Goal: Information Seeking & Learning: Check status

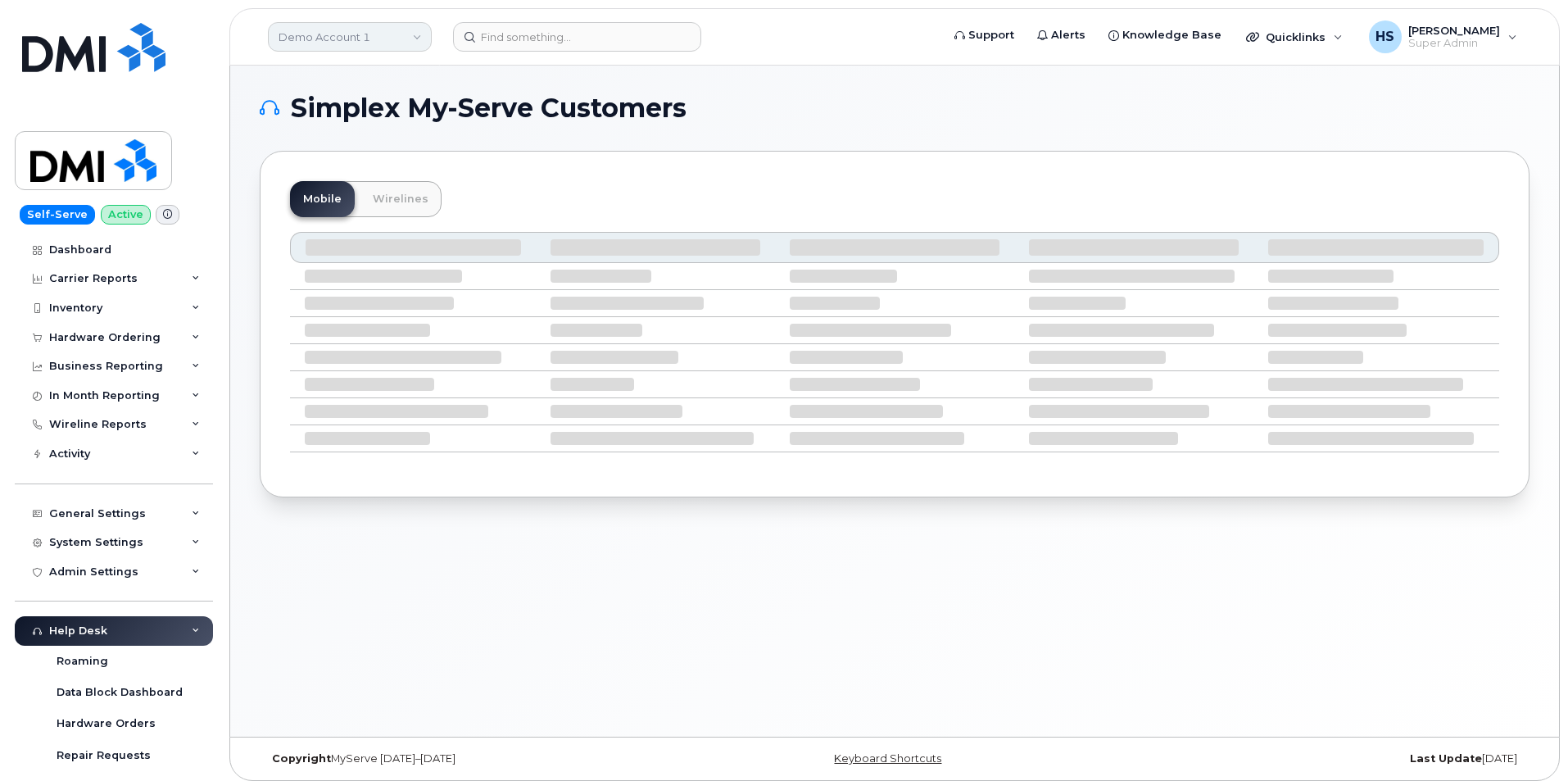
click at [365, 32] on link "Demo Account 1" at bounding box center [350, 36] width 163 height 29
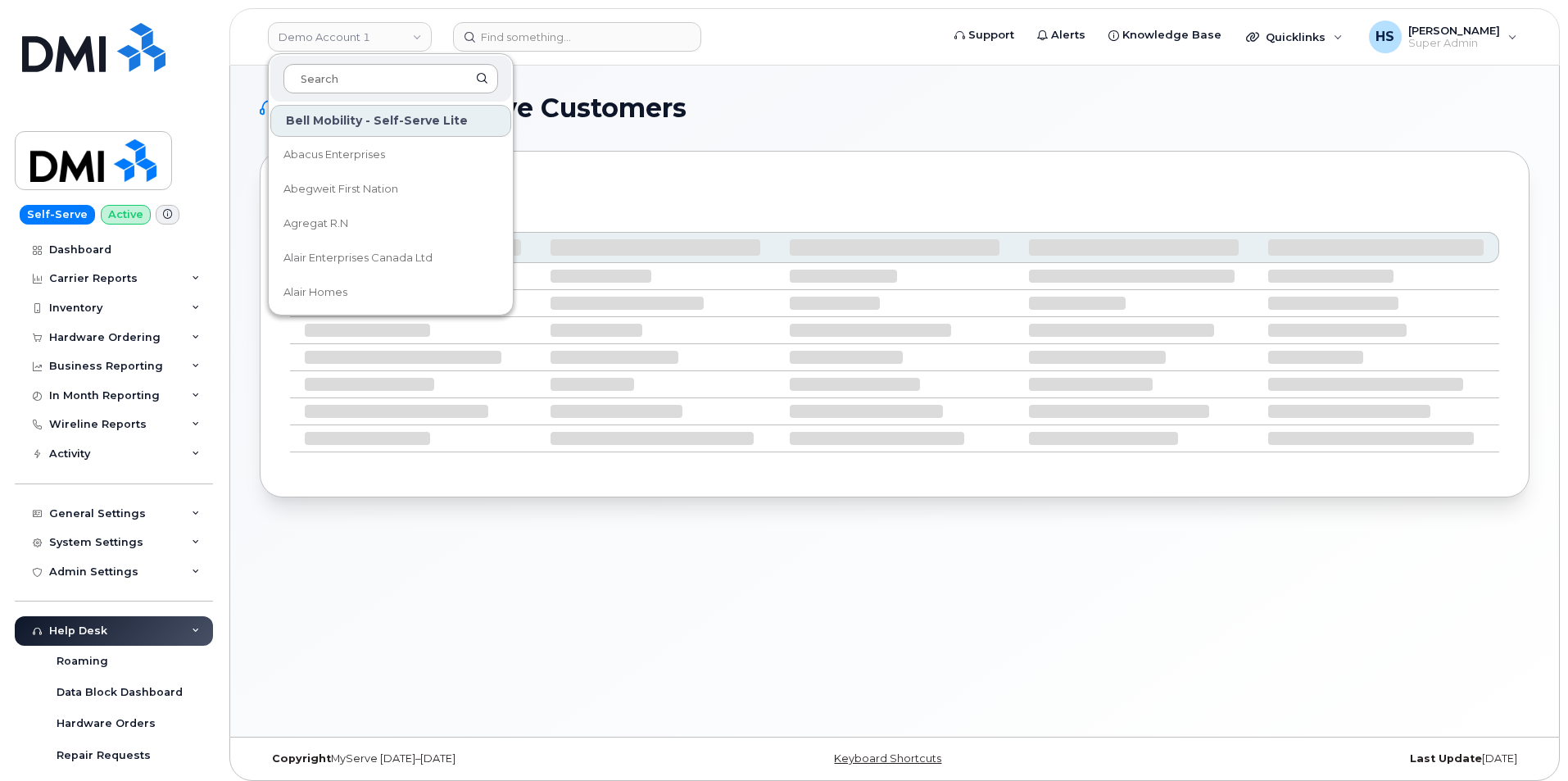
click at [341, 82] on input at bounding box center [390, 78] width 215 height 29
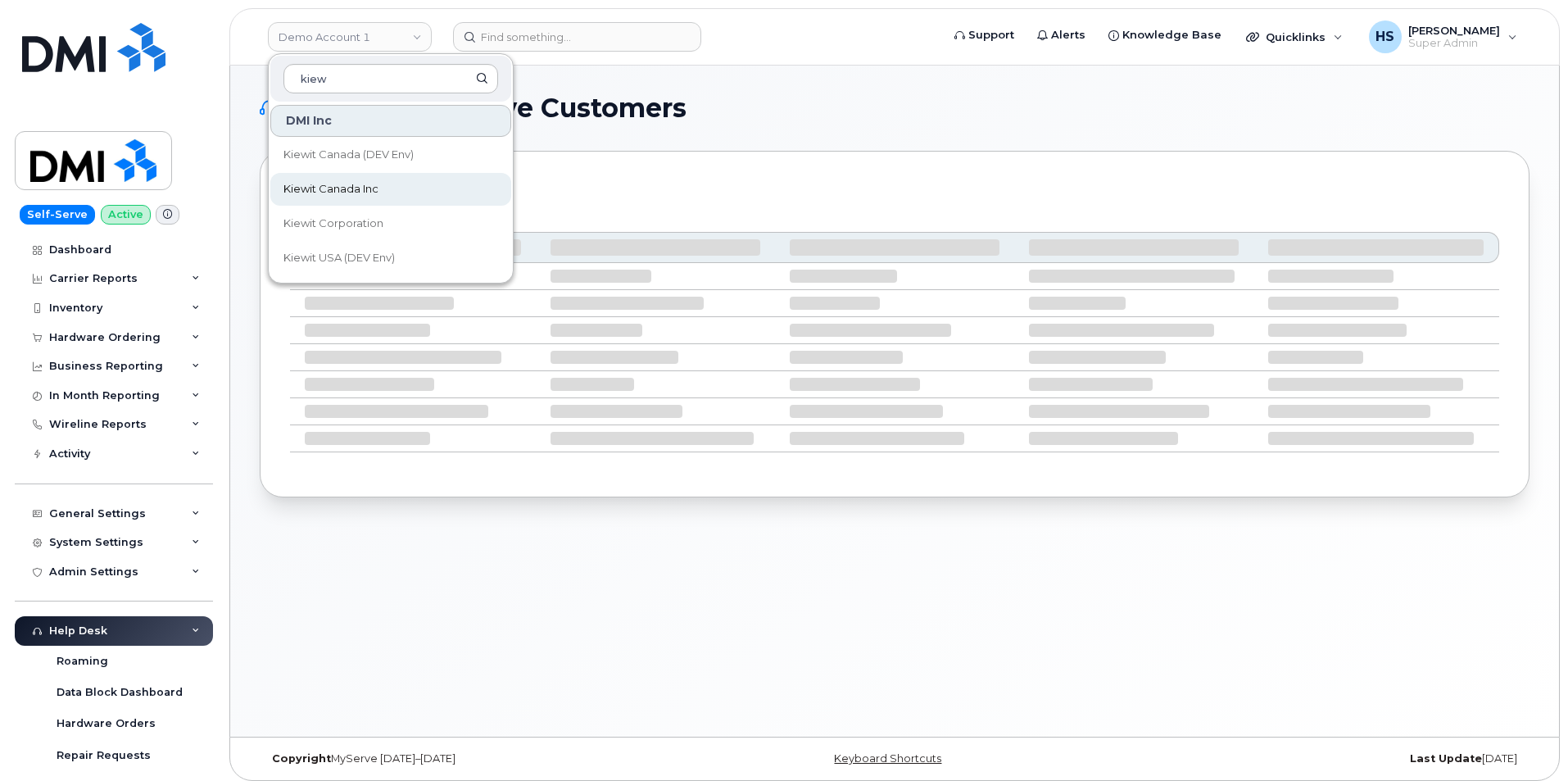
type input "kiew"
click at [367, 181] on span "Kiewit Canada Inc" at bounding box center [330, 189] width 95 height 16
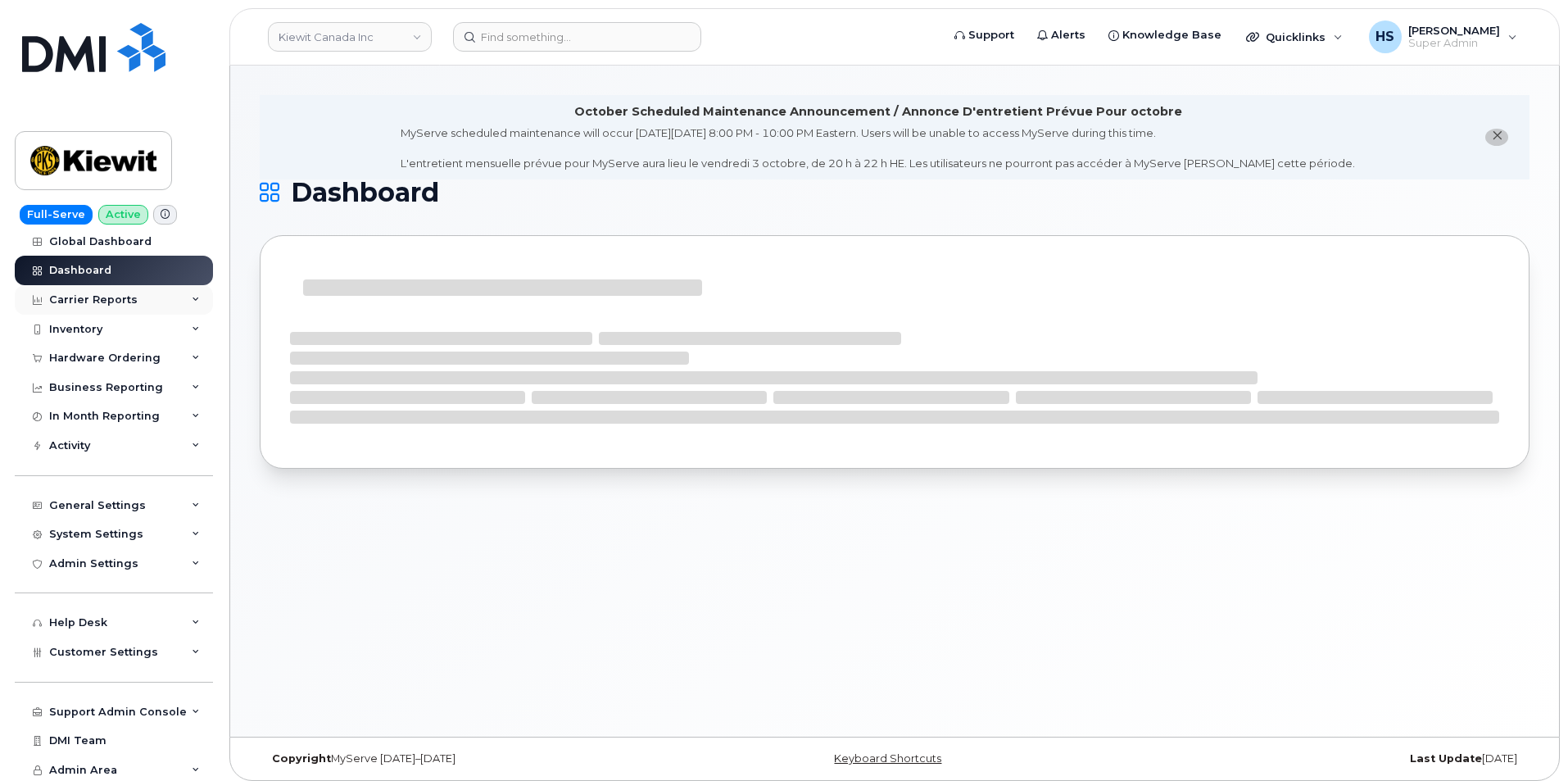
scroll to position [11, 0]
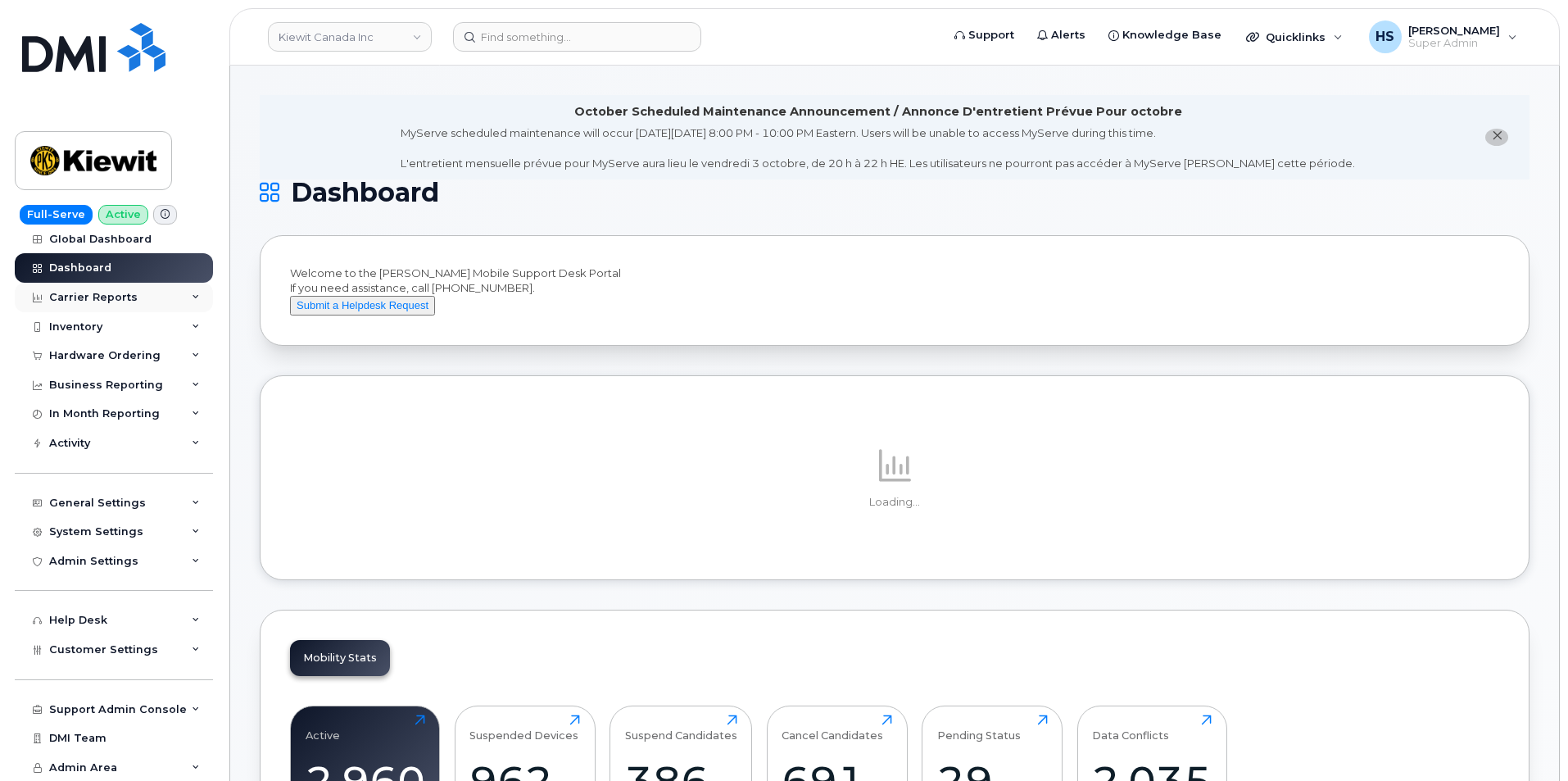
click at [192, 295] on icon at bounding box center [196, 297] width 8 height 8
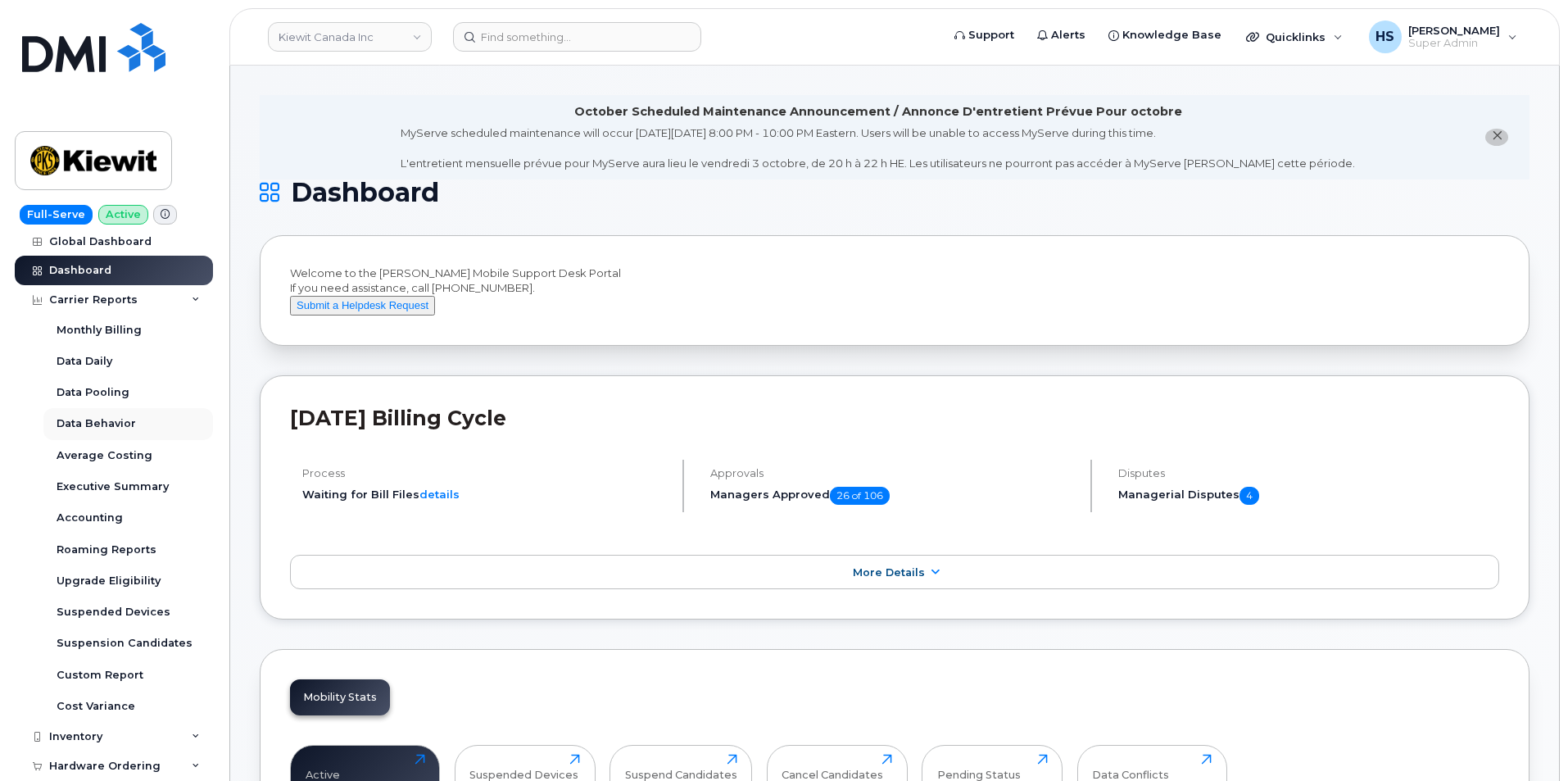
scroll to position [0, 0]
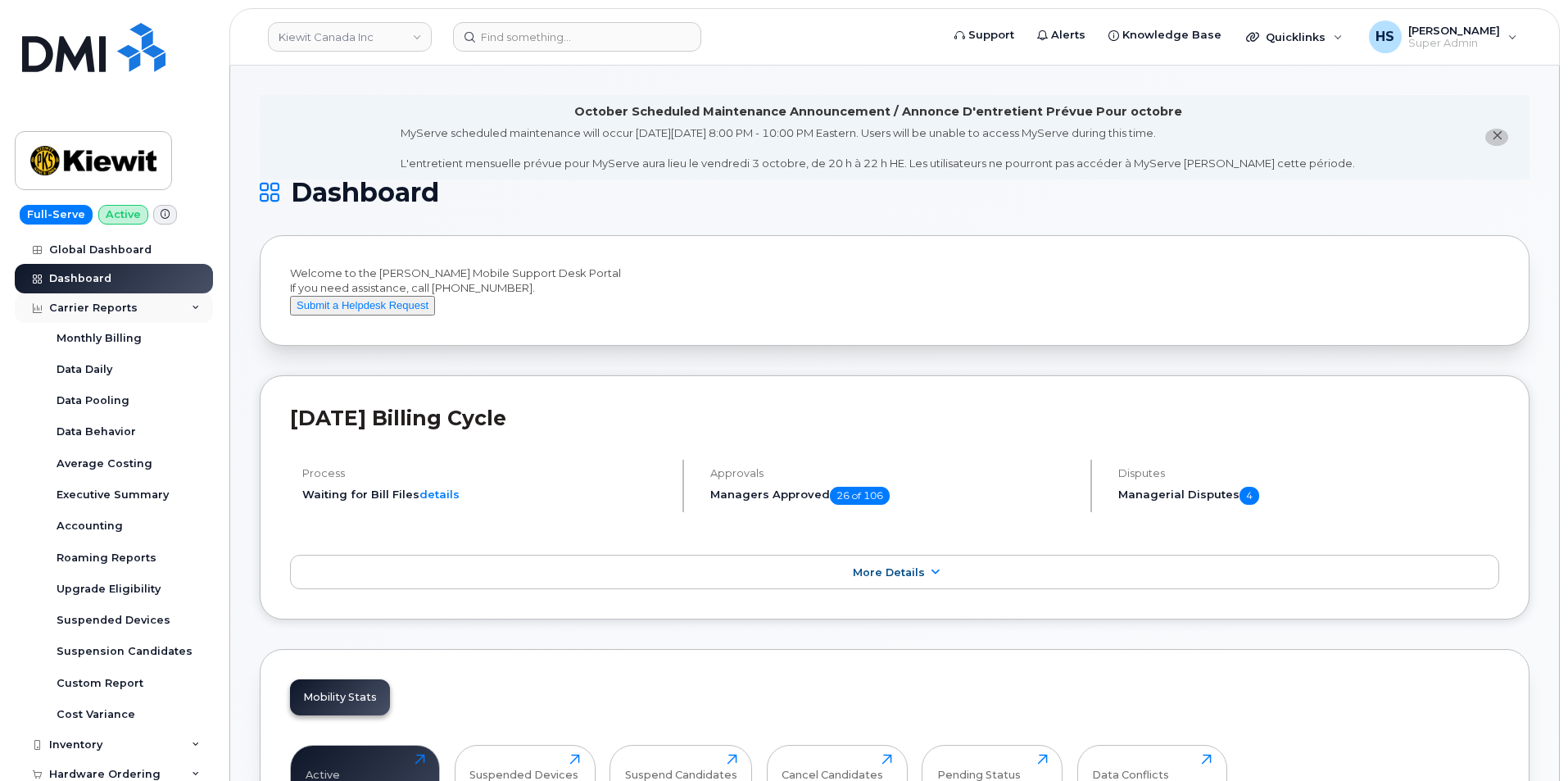
click at [113, 310] on div "Carrier Reports" at bounding box center [93, 308] width 88 height 13
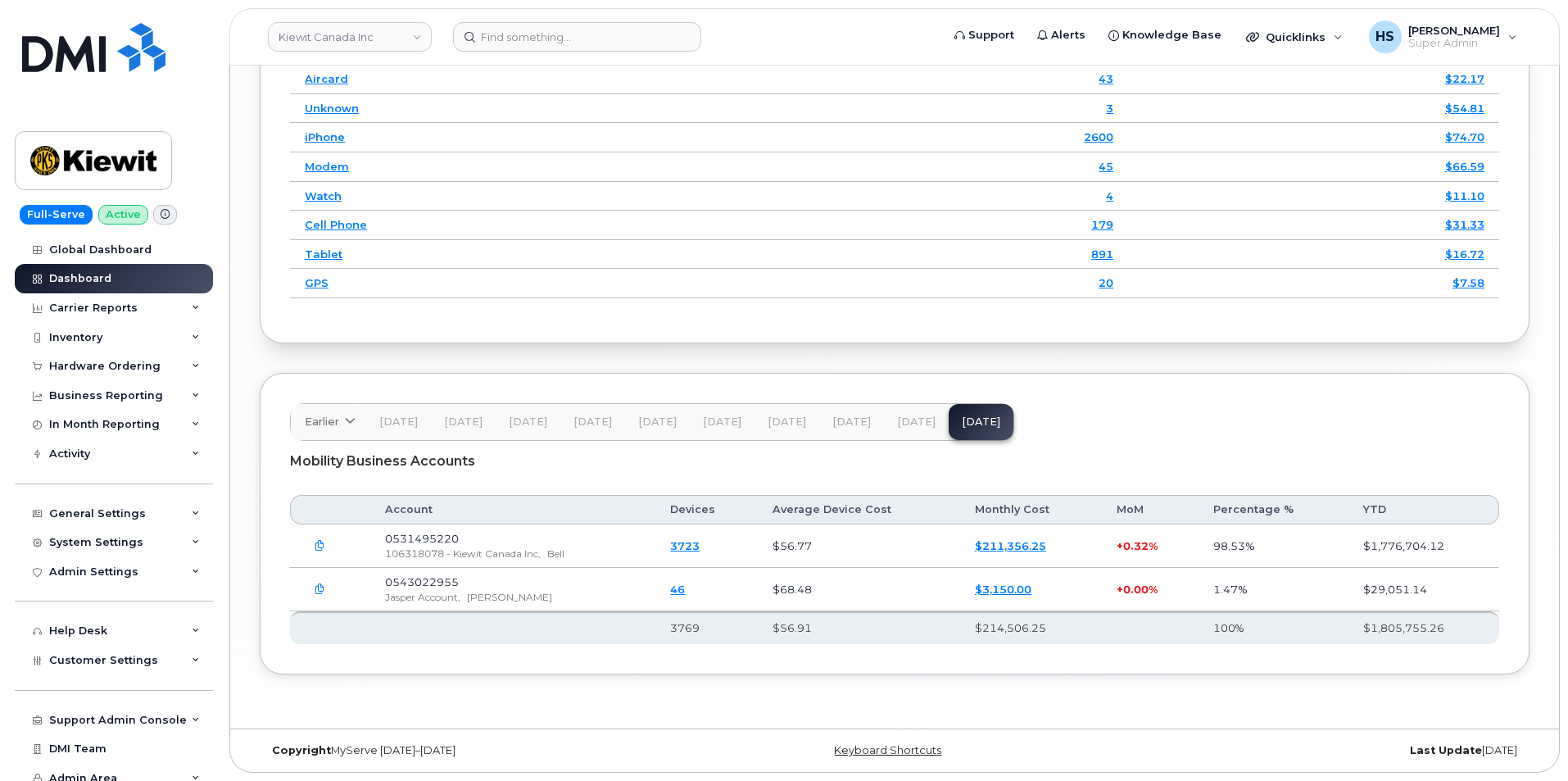
scroll to position [2411, 0]
click at [907, 423] on span "[DATE]" at bounding box center [917, 422] width 39 height 13
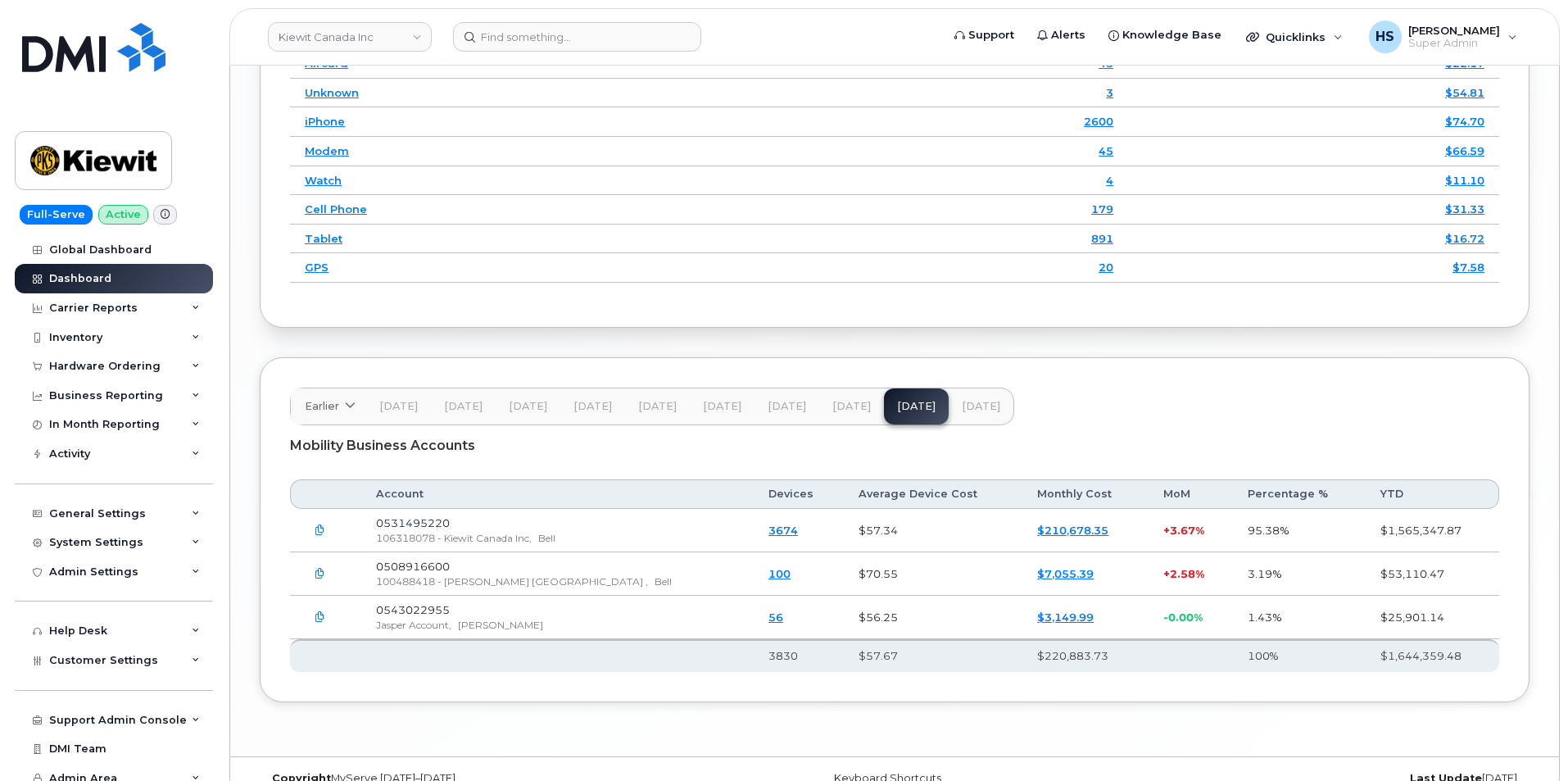
click at [977, 413] on span "[DATE]" at bounding box center [982, 407] width 39 height 13
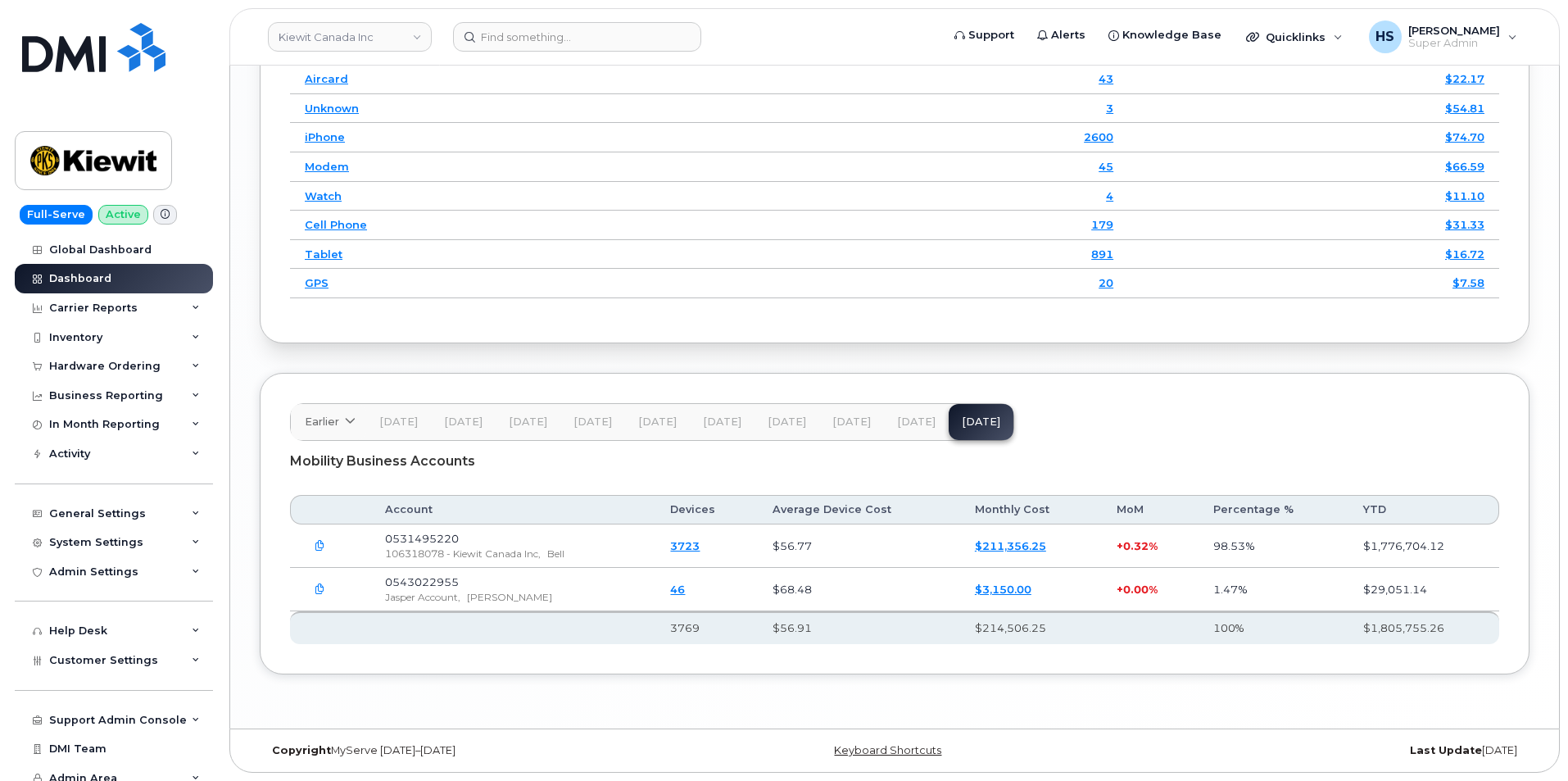
click at [898, 420] on span "[DATE]" at bounding box center [917, 422] width 39 height 13
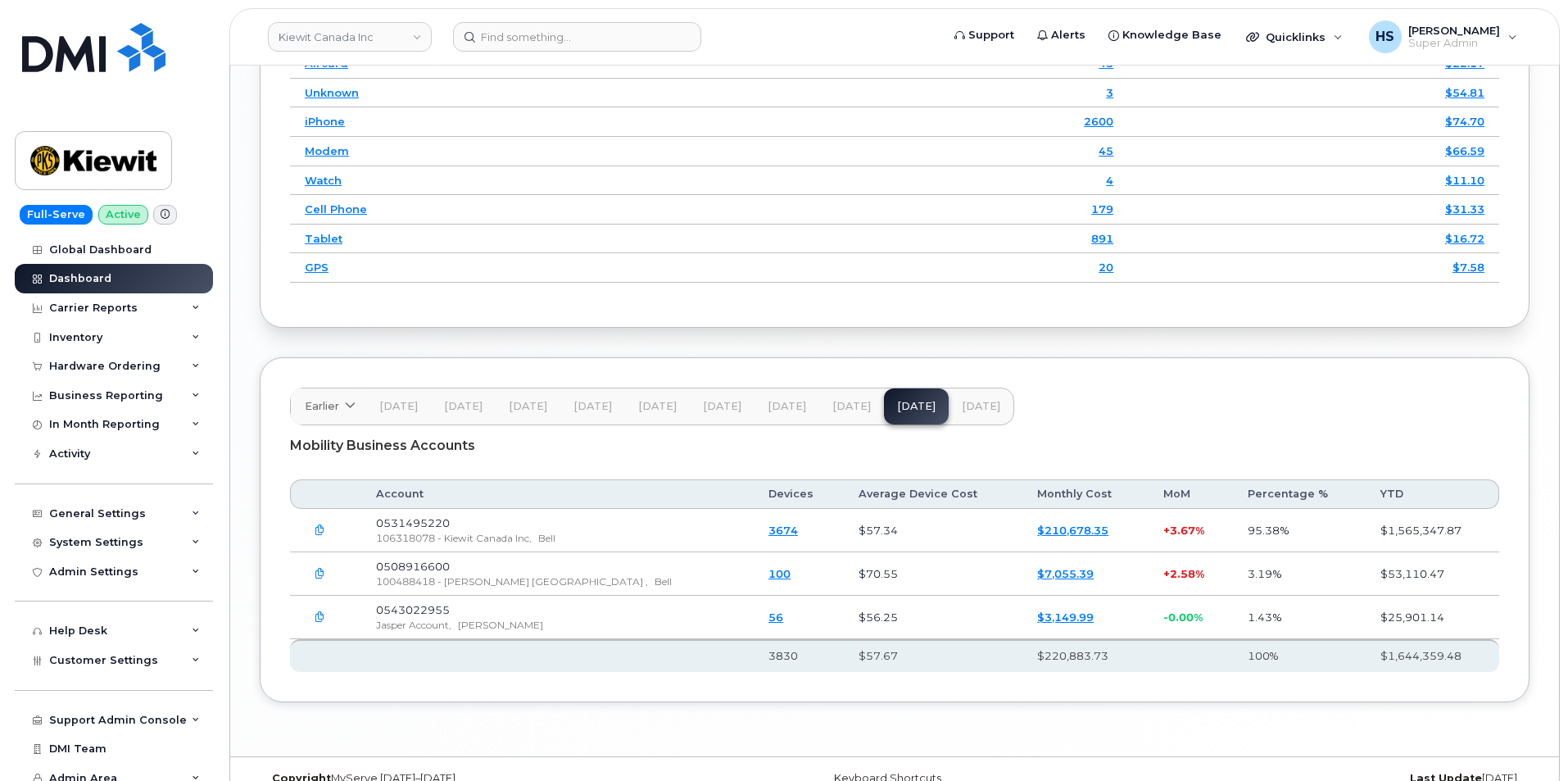
click at [973, 413] on span "[DATE]" at bounding box center [982, 407] width 39 height 13
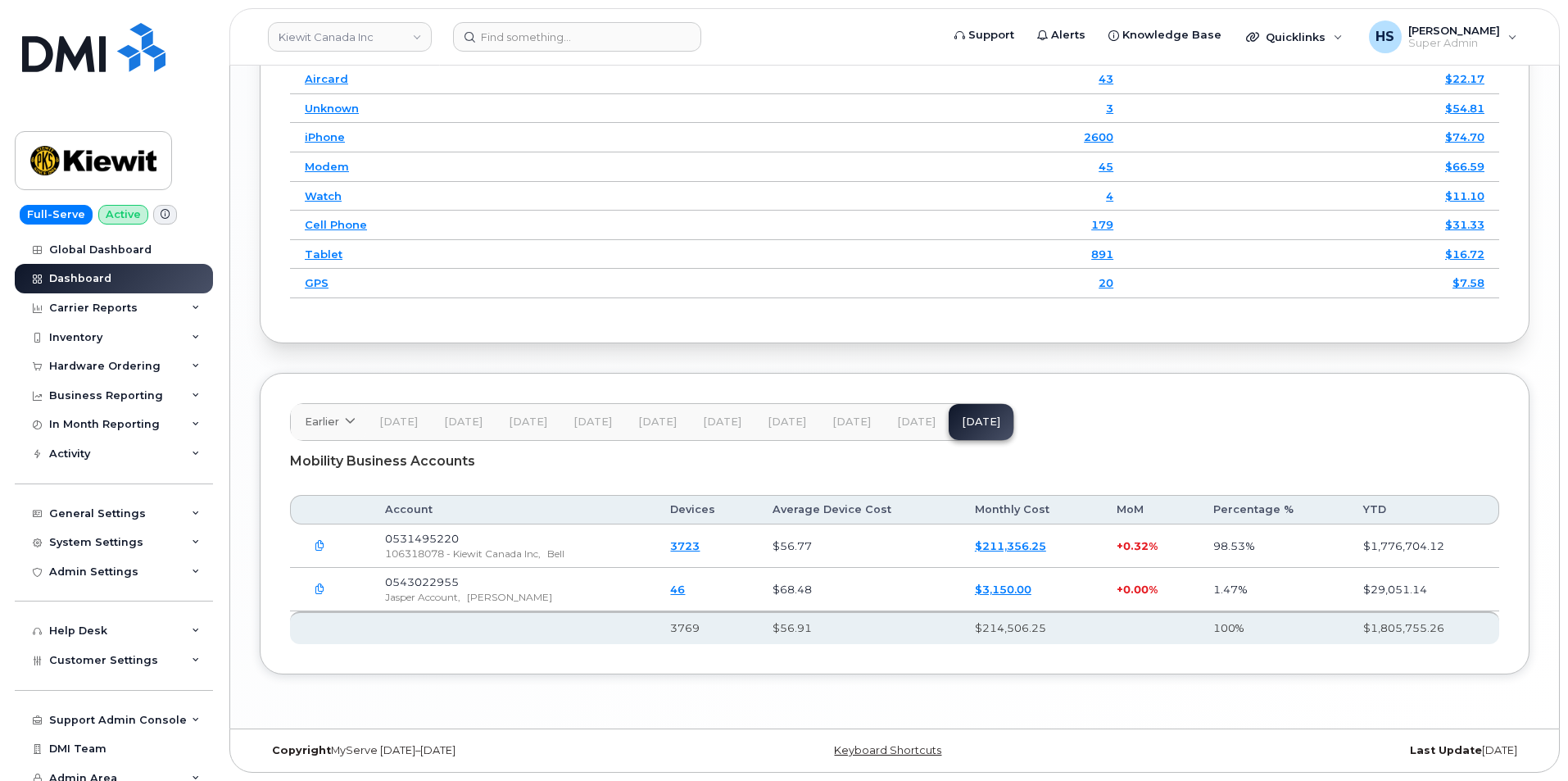
click at [897, 427] on span "[DATE]" at bounding box center [917, 422] width 39 height 13
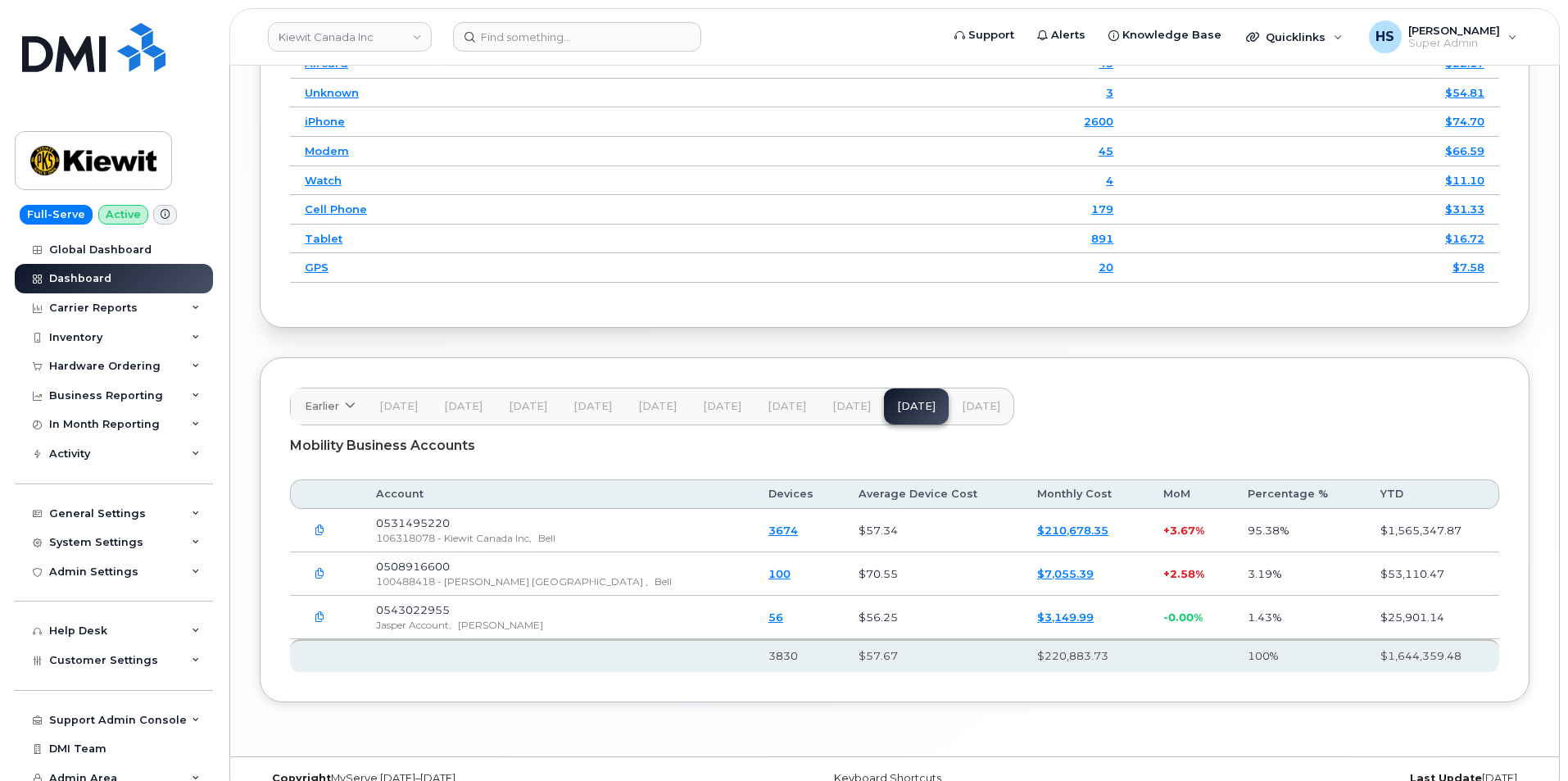
click at [315, 579] on icon "button" at bounding box center [319, 574] width 11 height 11
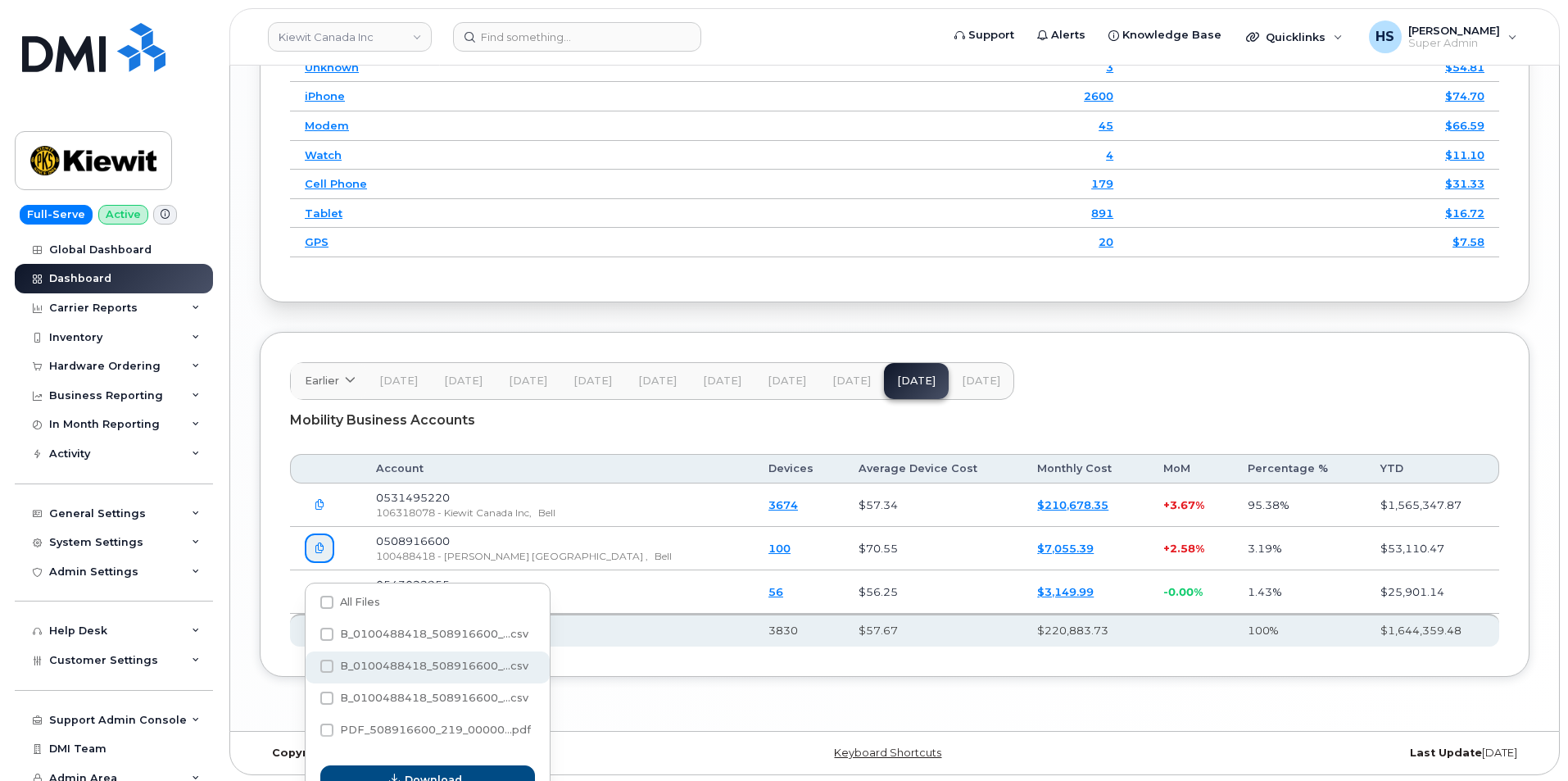
scroll to position [2461, 0]
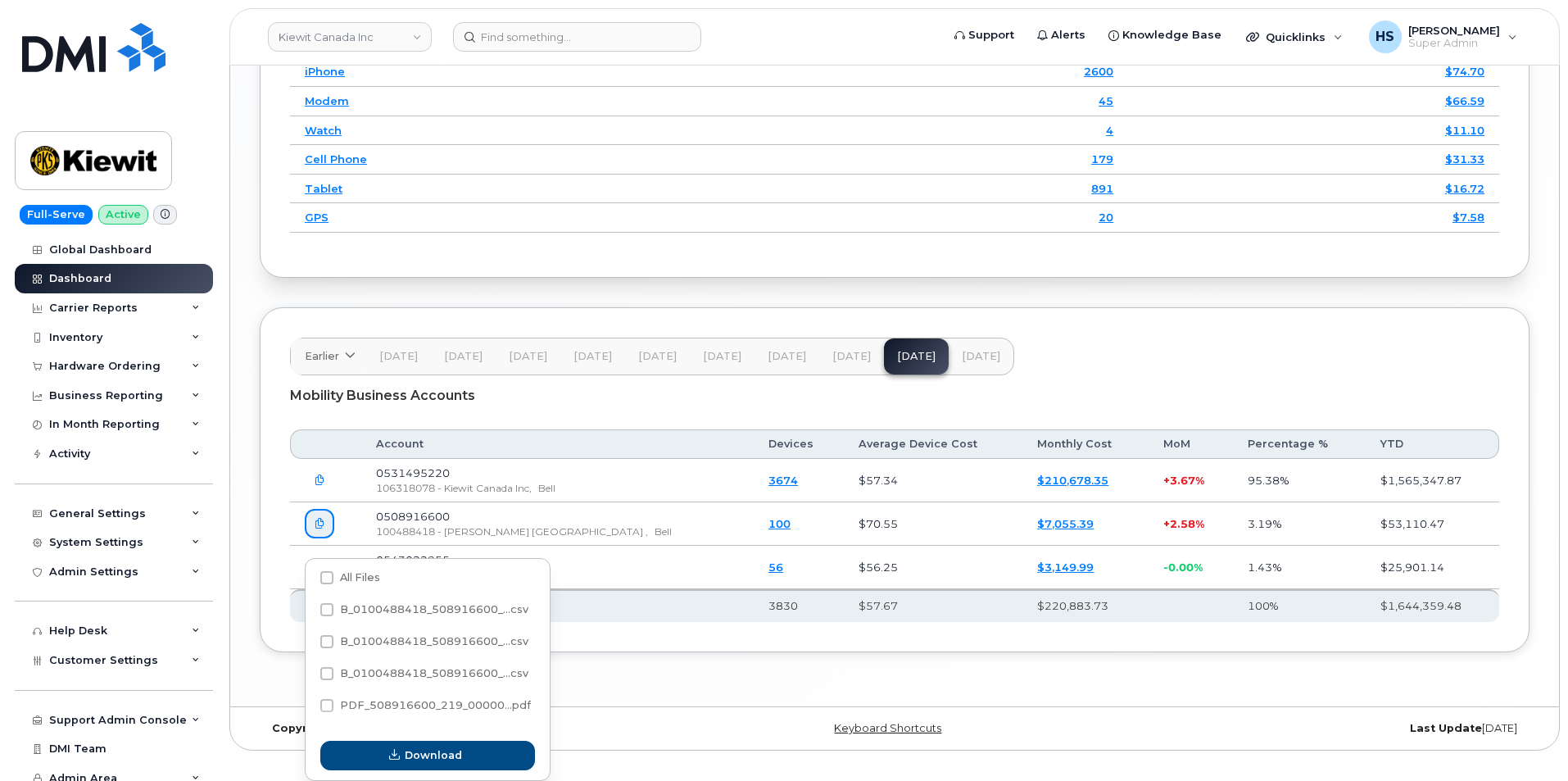
click at [689, 401] on div "Mobility Business Accounts" at bounding box center [894, 395] width 1209 height 41
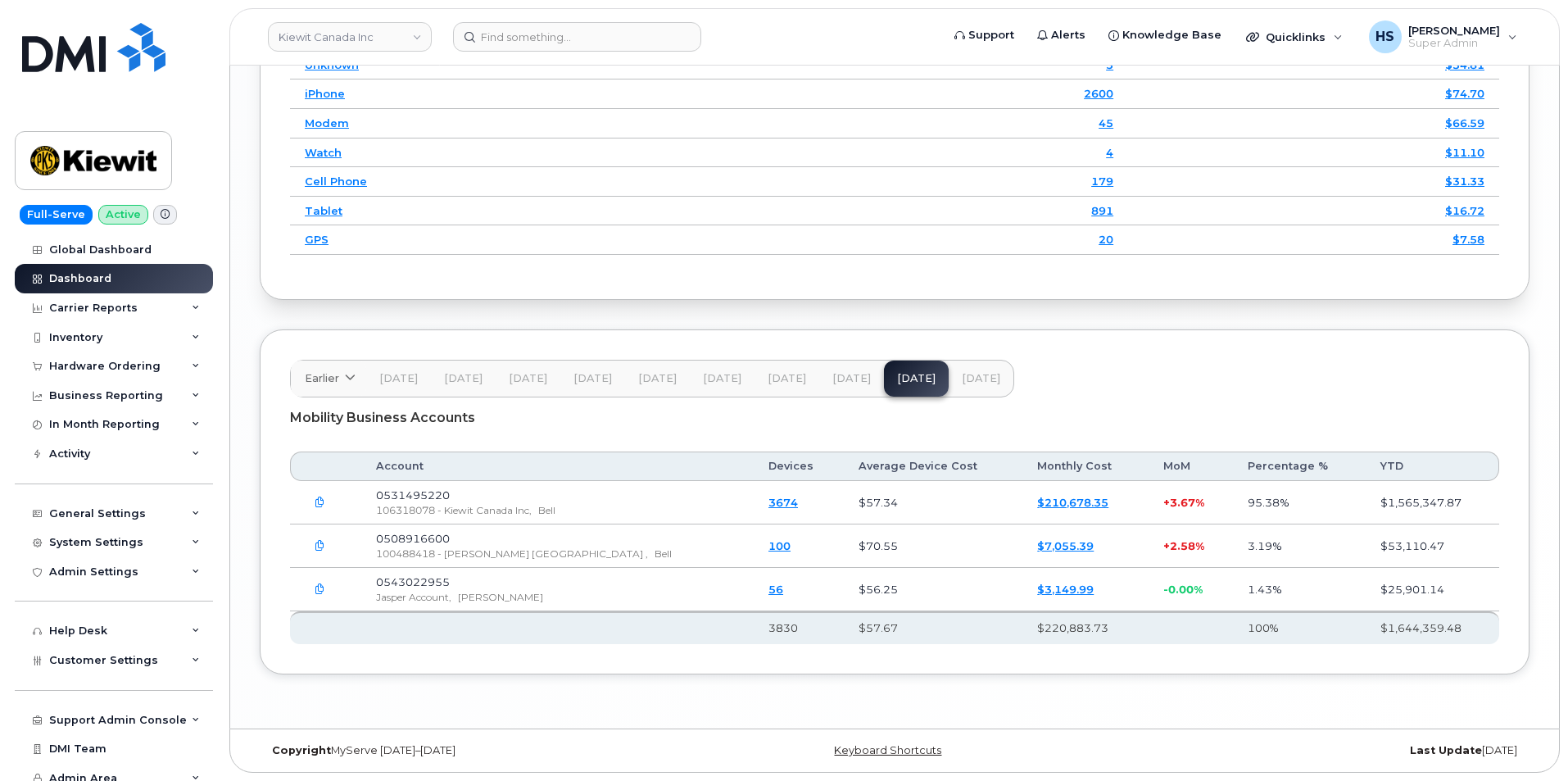
scroll to position [2045, 0]
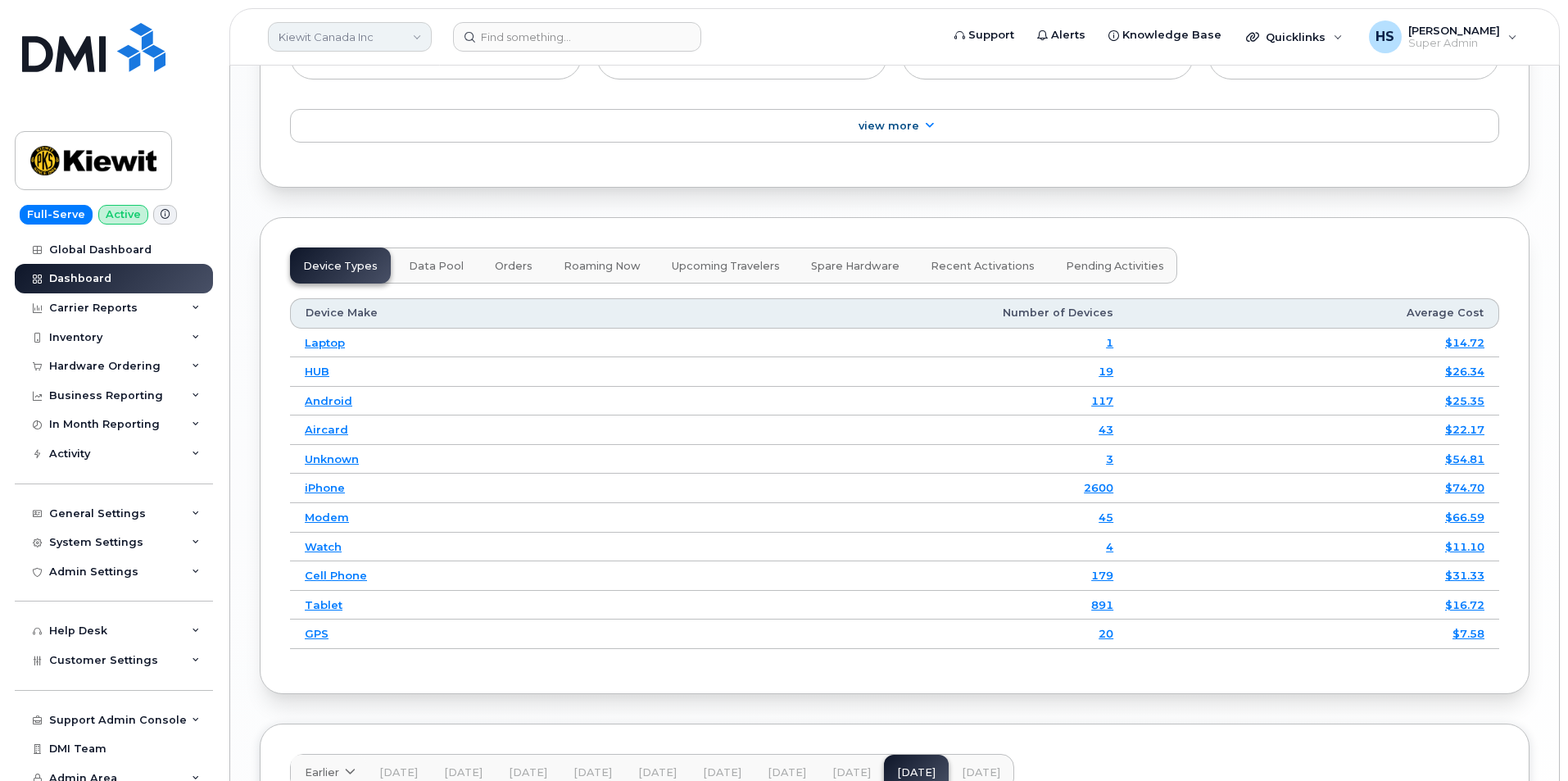
click at [367, 40] on link "Kiewit Canada Inc" at bounding box center [350, 36] width 163 height 29
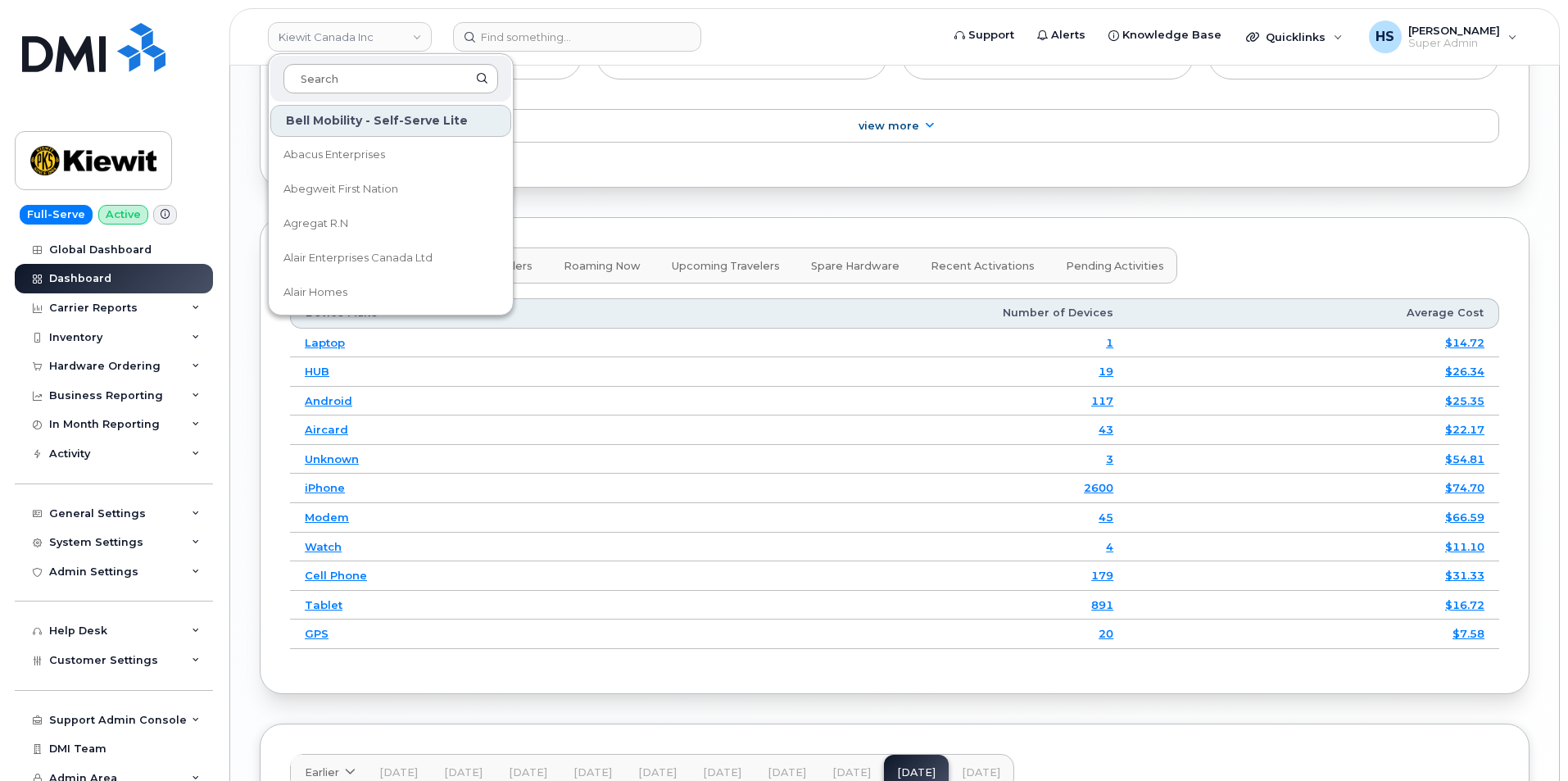
click at [350, 76] on input at bounding box center [390, 78] width 215 height 29
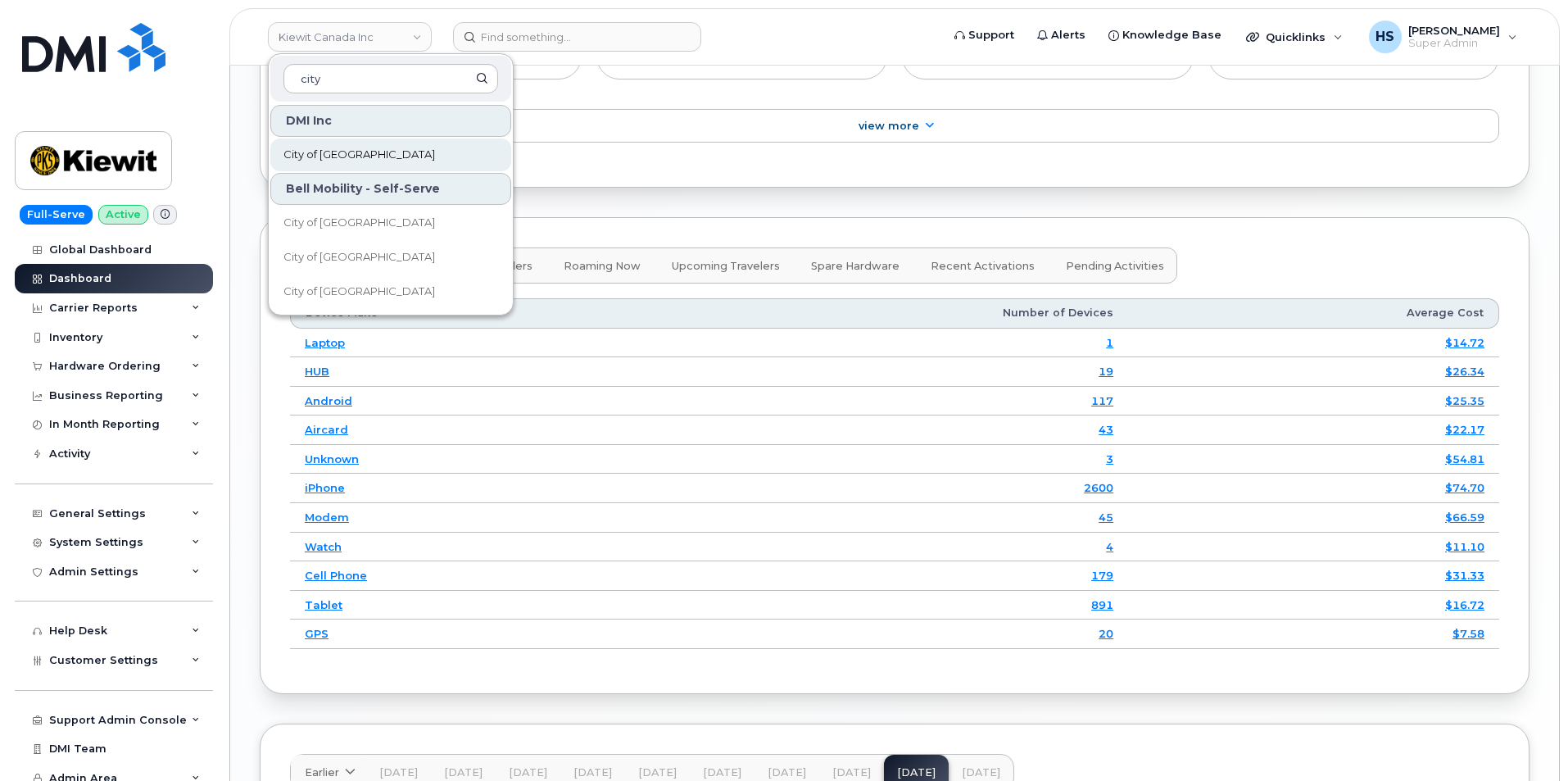
type input "city"
click at [335, 154] on span "City of [GEOGRAPHIC_DATA]" at bounding box center [359, 154] width 152 height 16
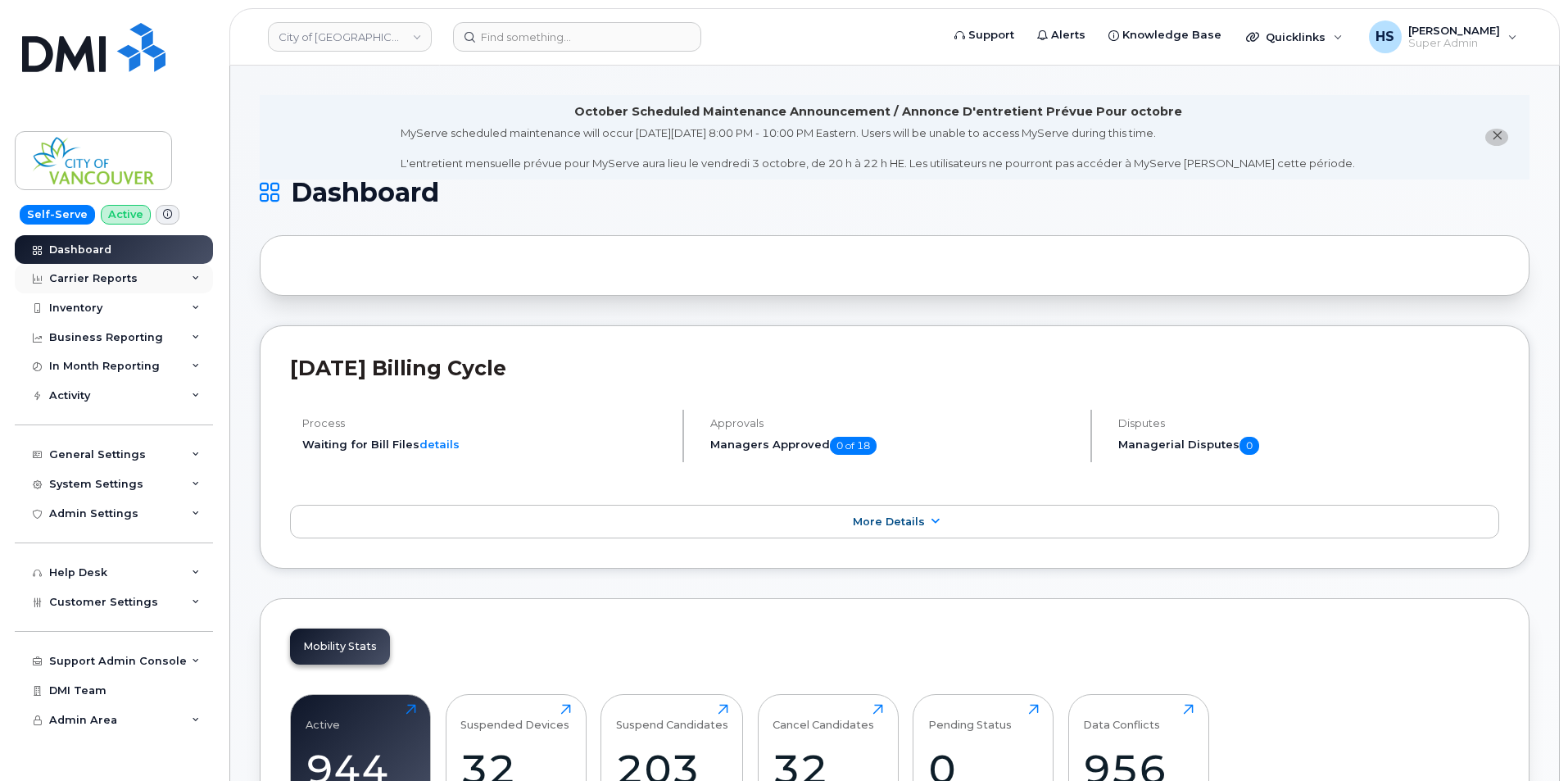
click at [86, 275] on div "Carrier Reports" at bounding box center [93, 279] width 88 height 13
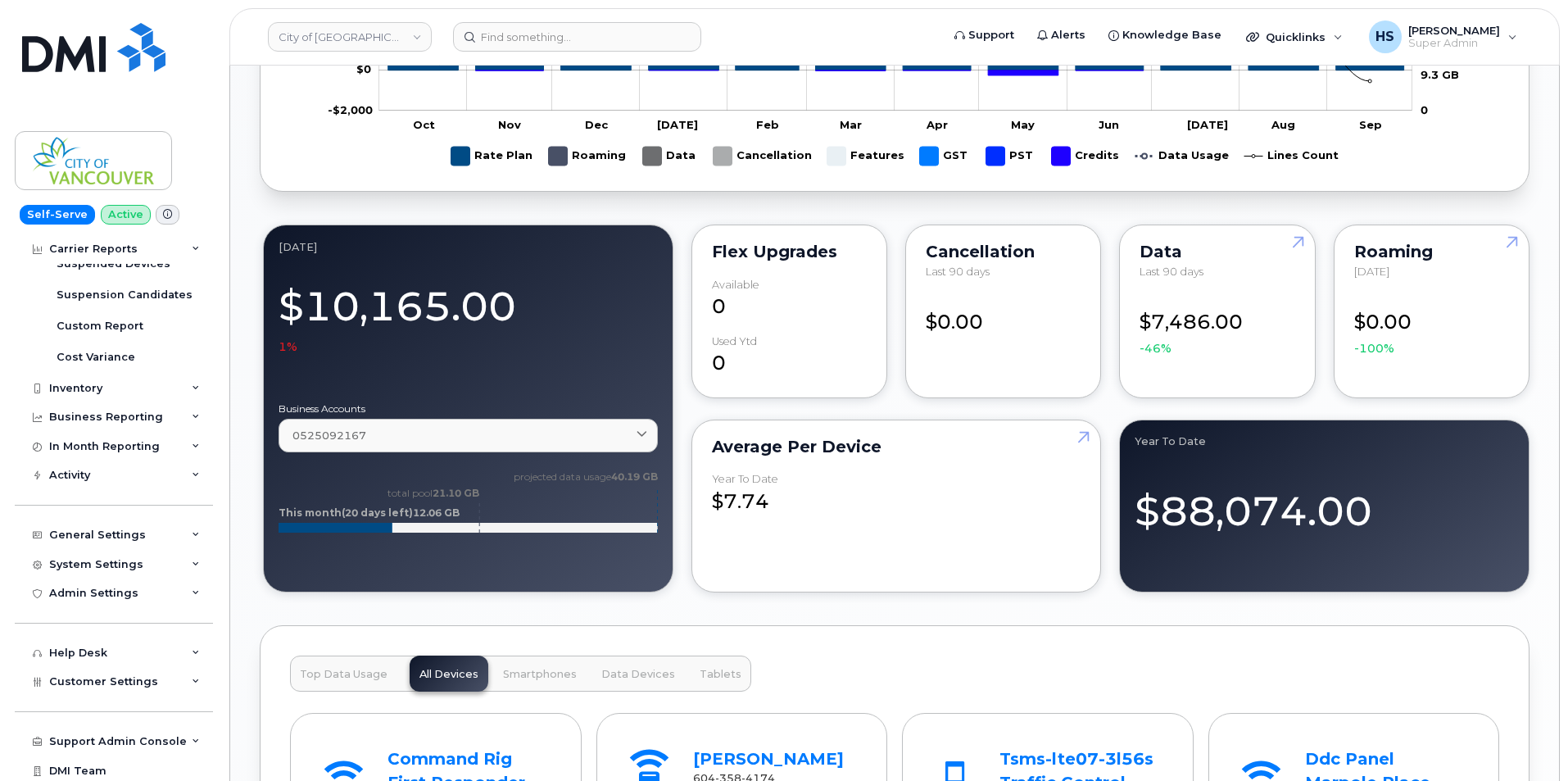
scroll to position [1474, 0]
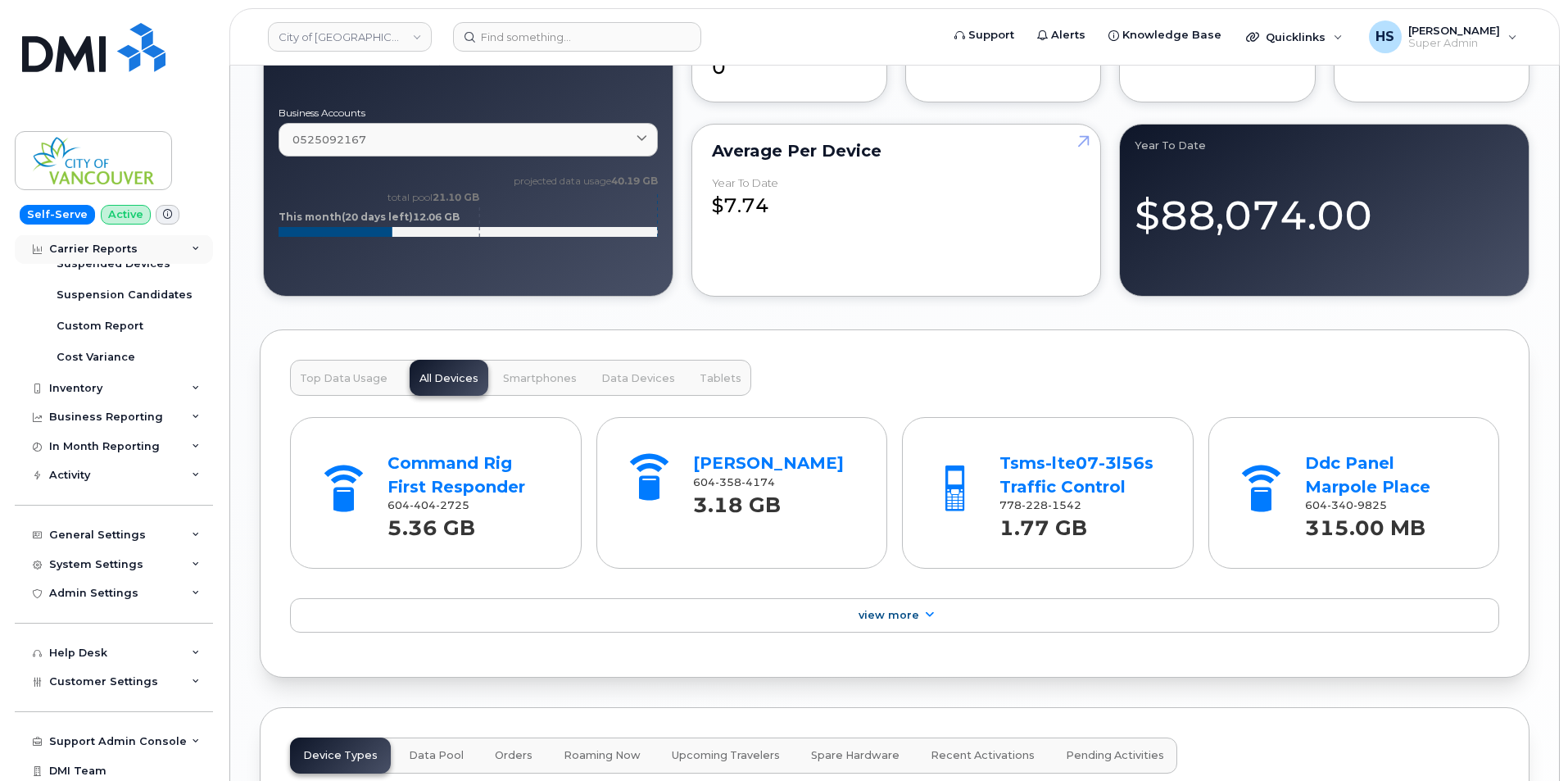
click at [100, 253] on div "Carrier Reports" at bounding box center [93, 250] width 88 height 13
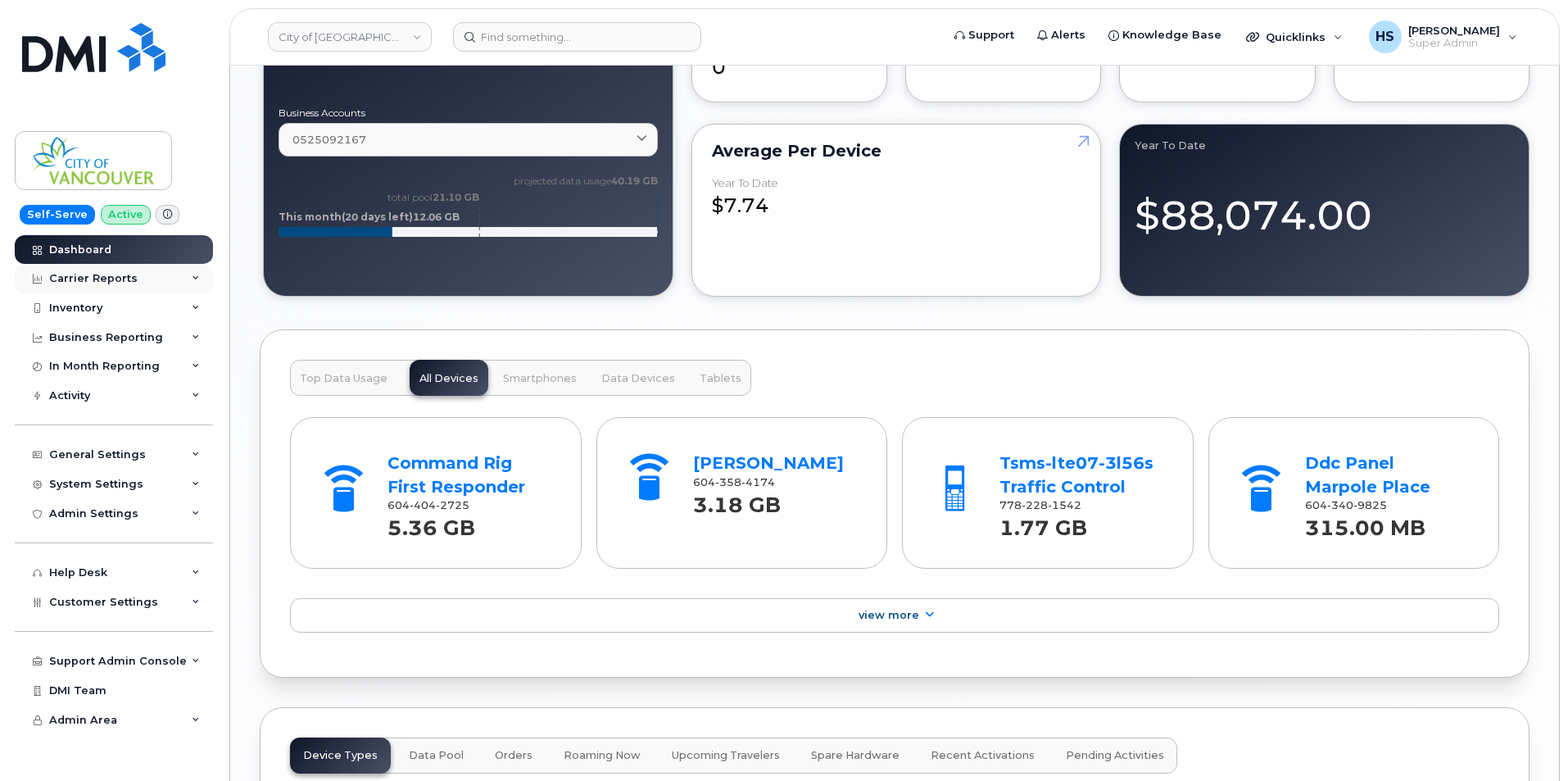
click at [78, 264] on div "Carrier Reports" at bounding box center [114, 278] width 198 height 29
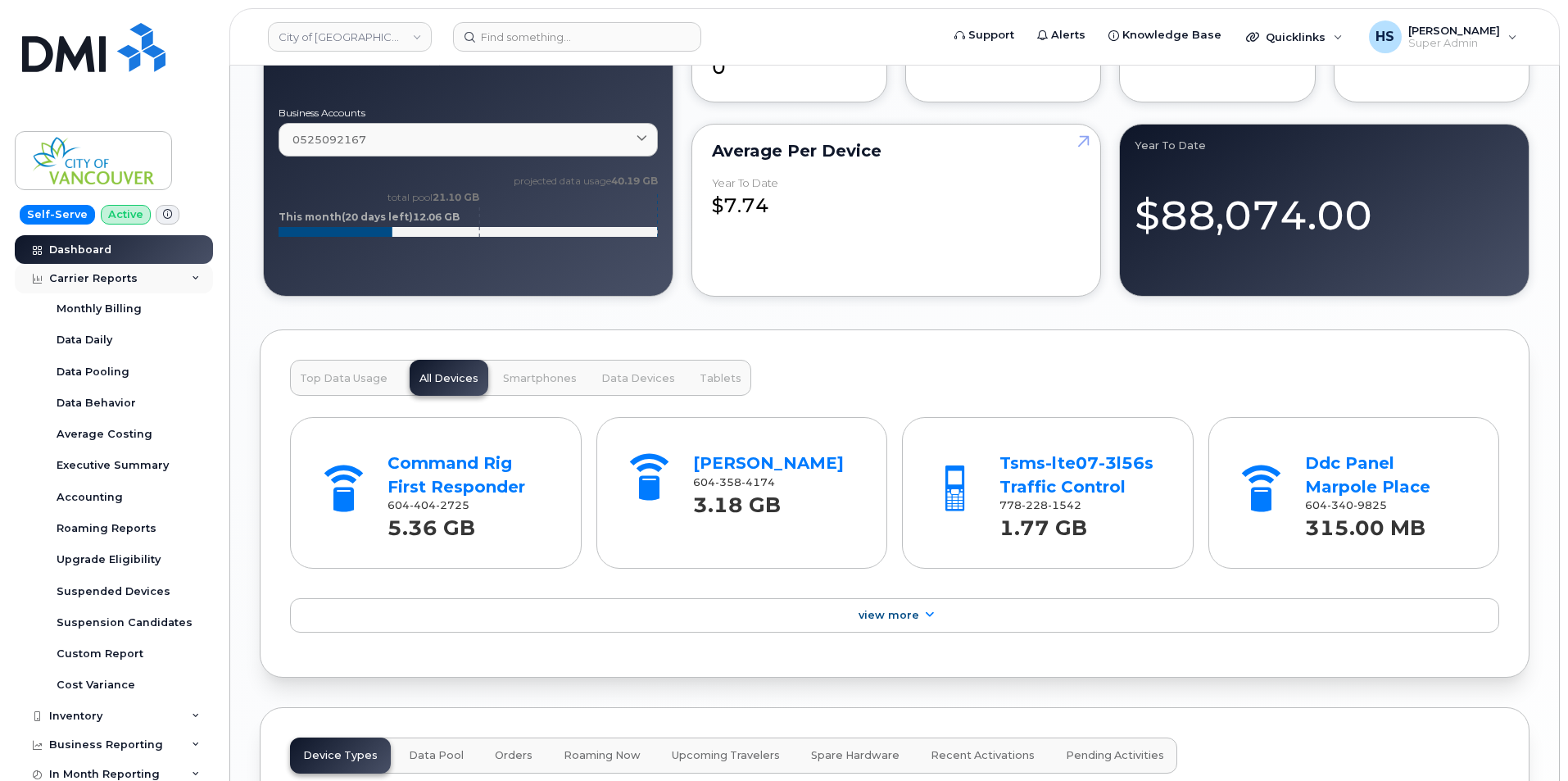
click at [85, 279] on div "Carrier Reports" at bounding box center [93, 279] width 88 height 13
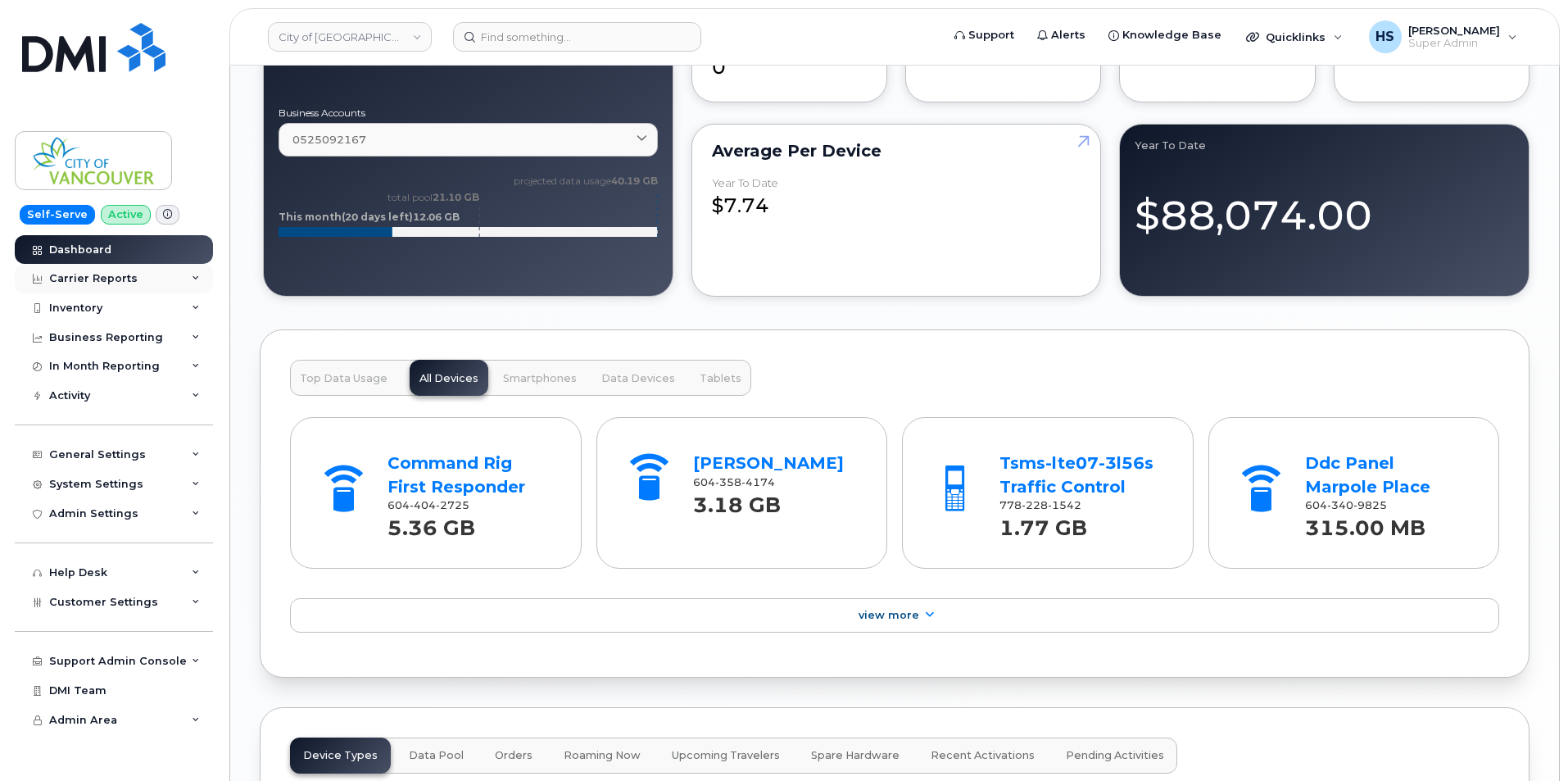
click at [85, 279] on div "Carrier Reports" at bounding box center [93, 279] width 88 height 13
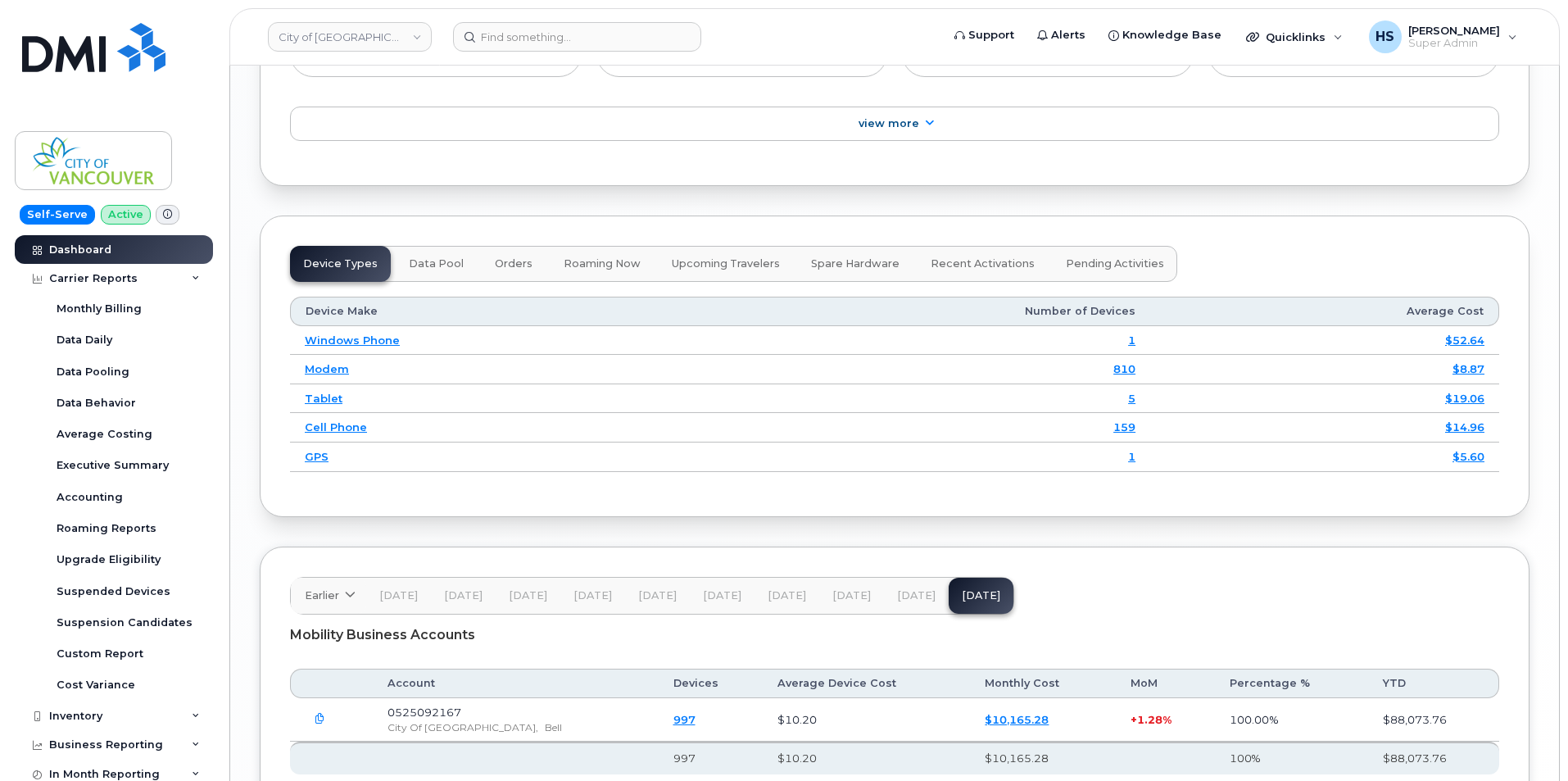
scroll to position [2096, 0]
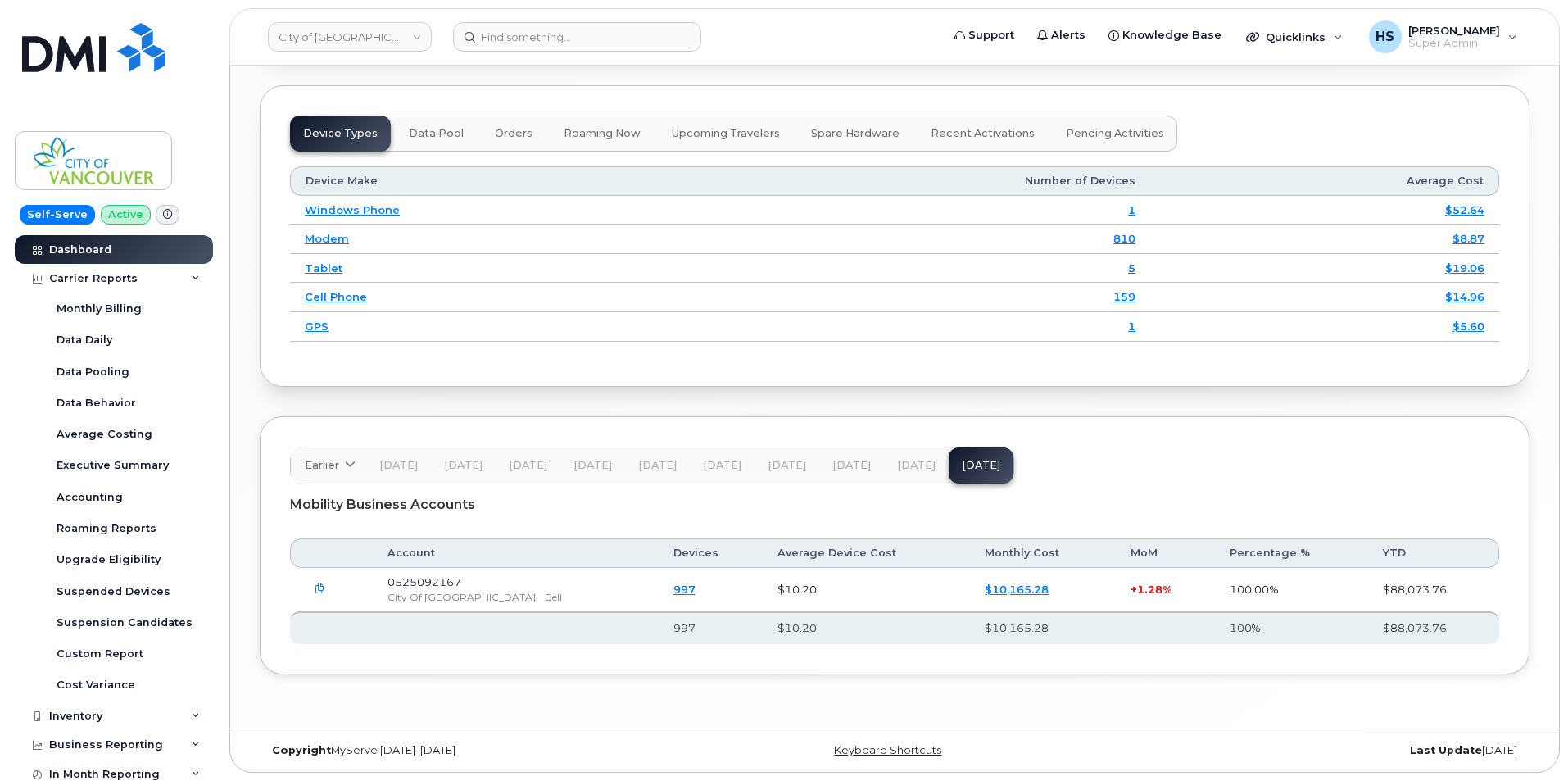
click at [907, 468] on span "[DATE]" at bounding box center [917, 466] width 39 height 13
click at [847, 462] on span "[DATE]" at bounding box center [852, 466] width 39 height 13
click at [962, 466] on span "[DATE]" at bounding box center [982, 466] width 39 height 13
click at [902, 468] on span "[DATE]" at bounding box center [917, 466] width 39 height 13
click at [962, 470] on span "[DATE]" at bounding box center [982, 466] width 39 height 13
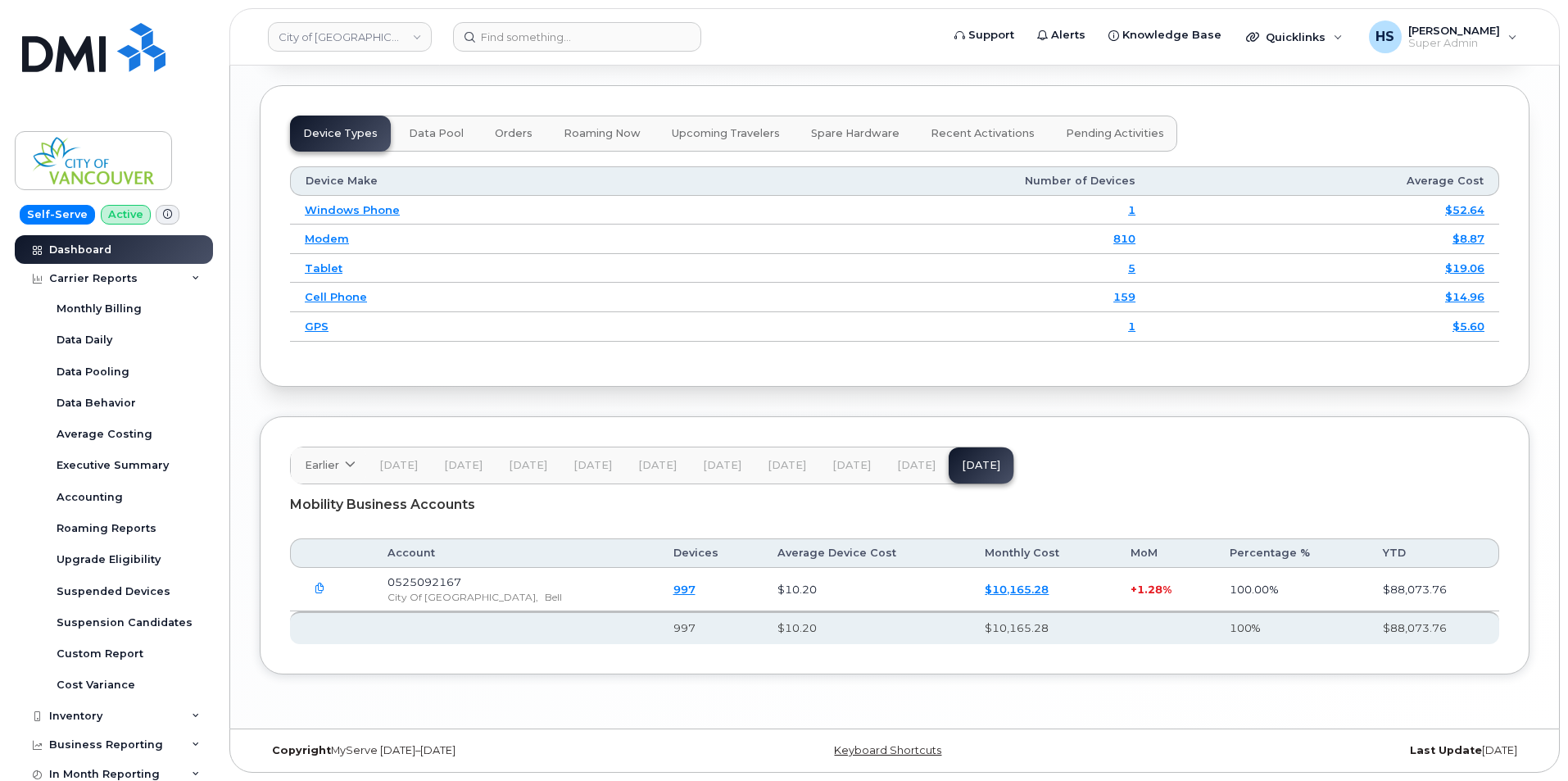
click at [904, 472] on button "[DATE]" at bounding box center [916, 465] width 65 height 36
click at [963, 470] on span "[DATE]" at bounding box center [982, 466] width 39 height 13
click at [921, 469] on span "[DATE]" at bounding box center [917, 466] width 39 height 13
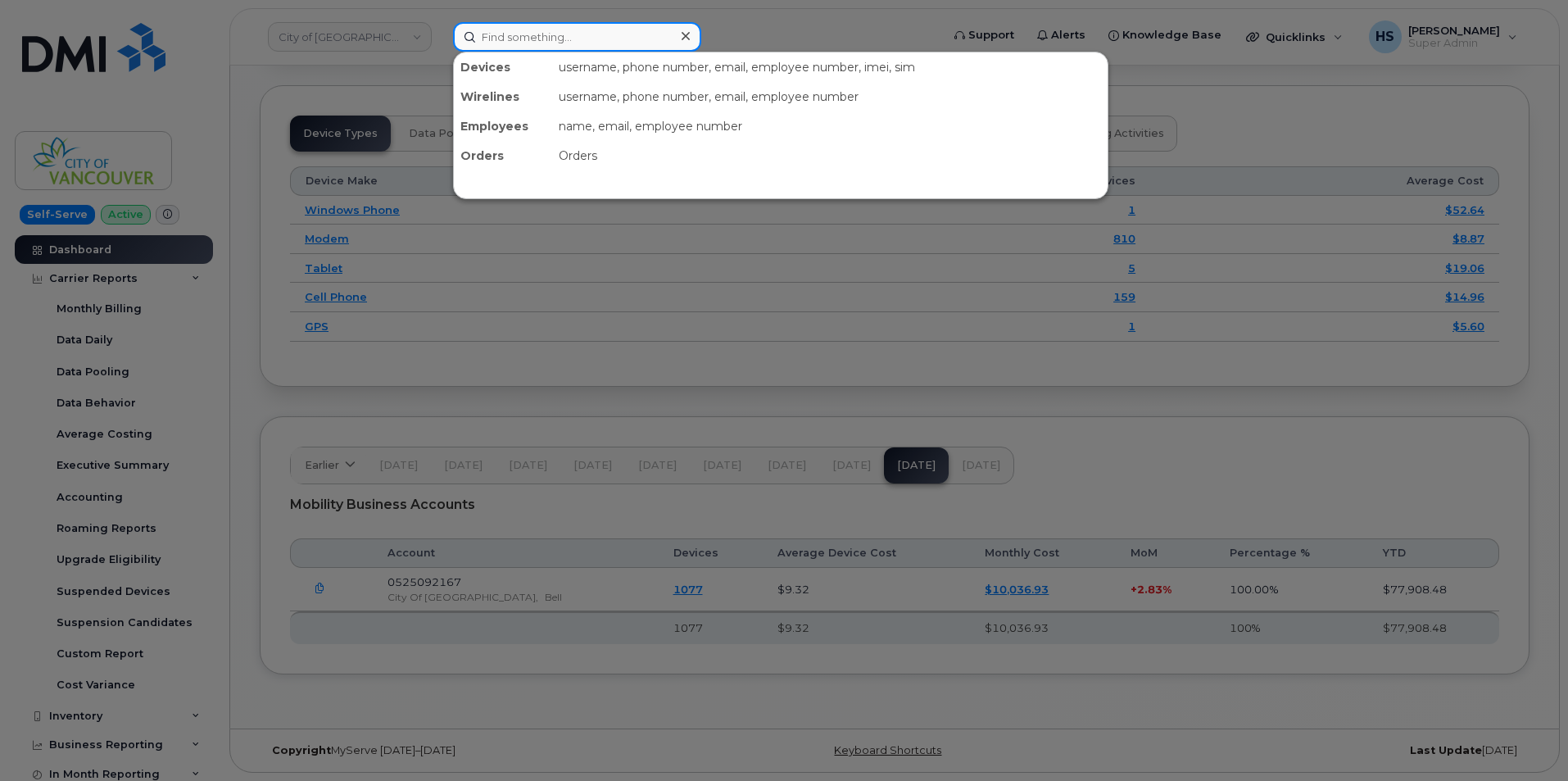
click at [496, 37] on input at bounding box center [577, 36] width 249 height 29
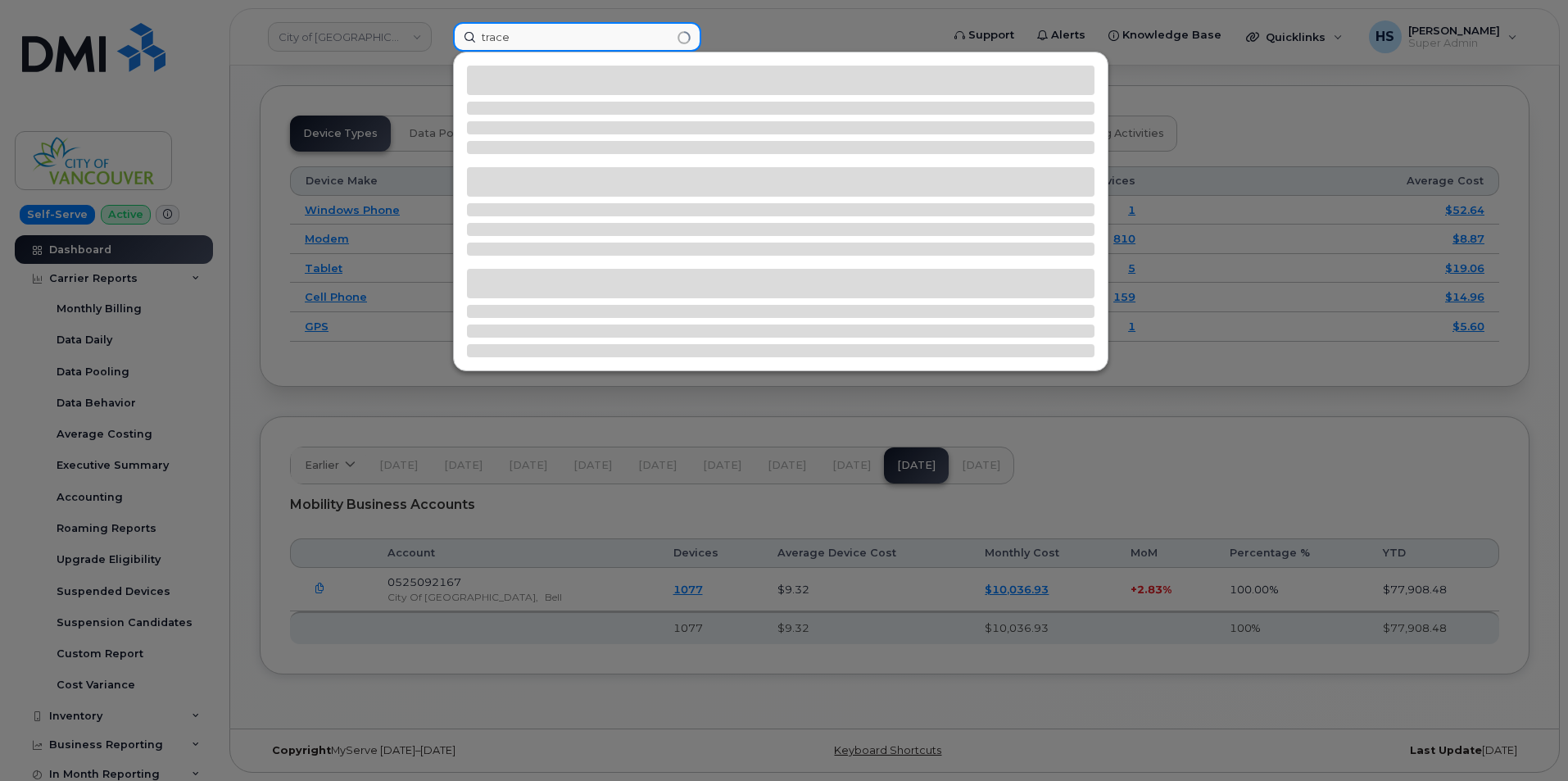
type input "trace"
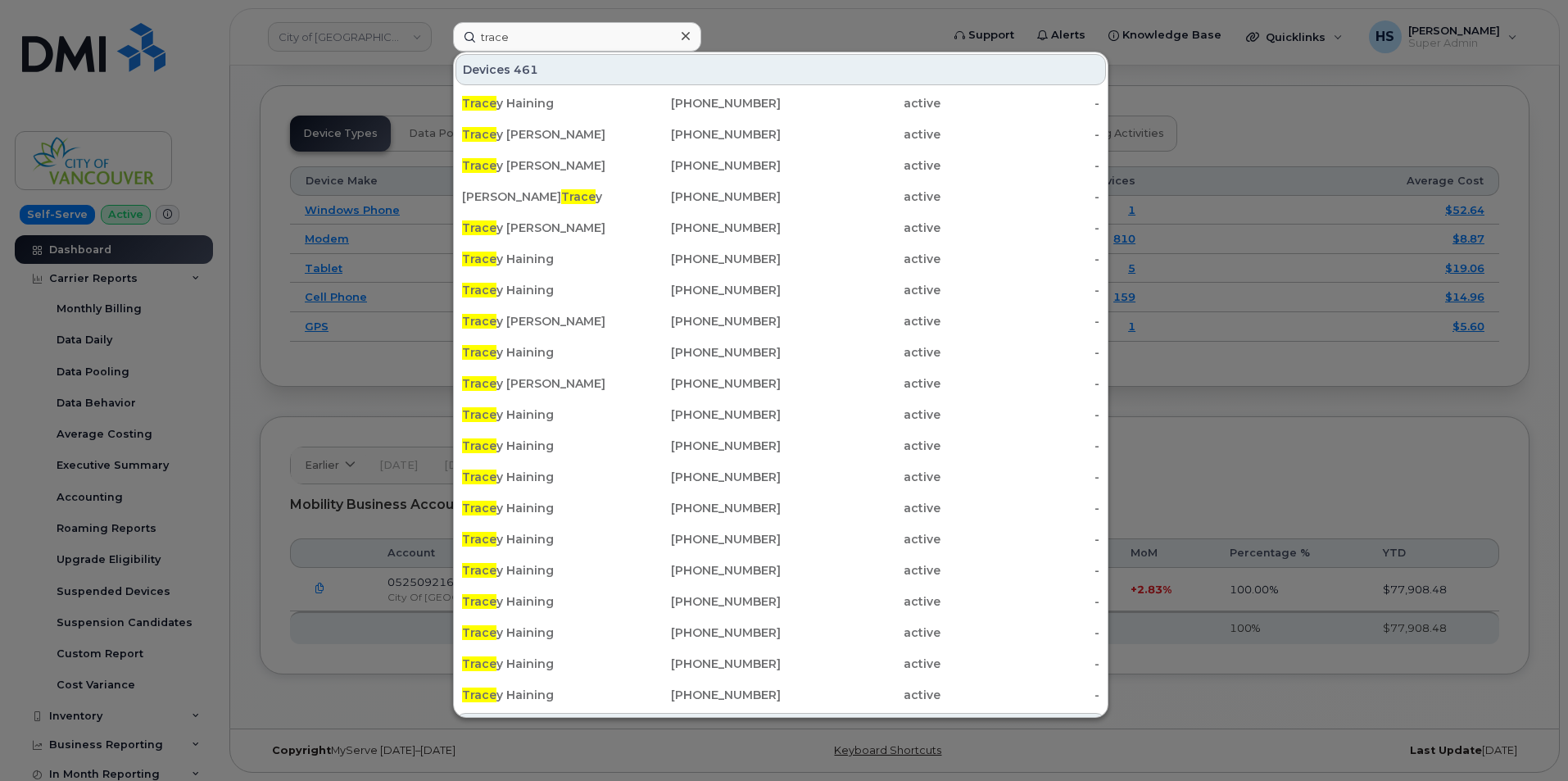
click at [694, 38] on div at bounding box center [685, 36] width 24 height 24
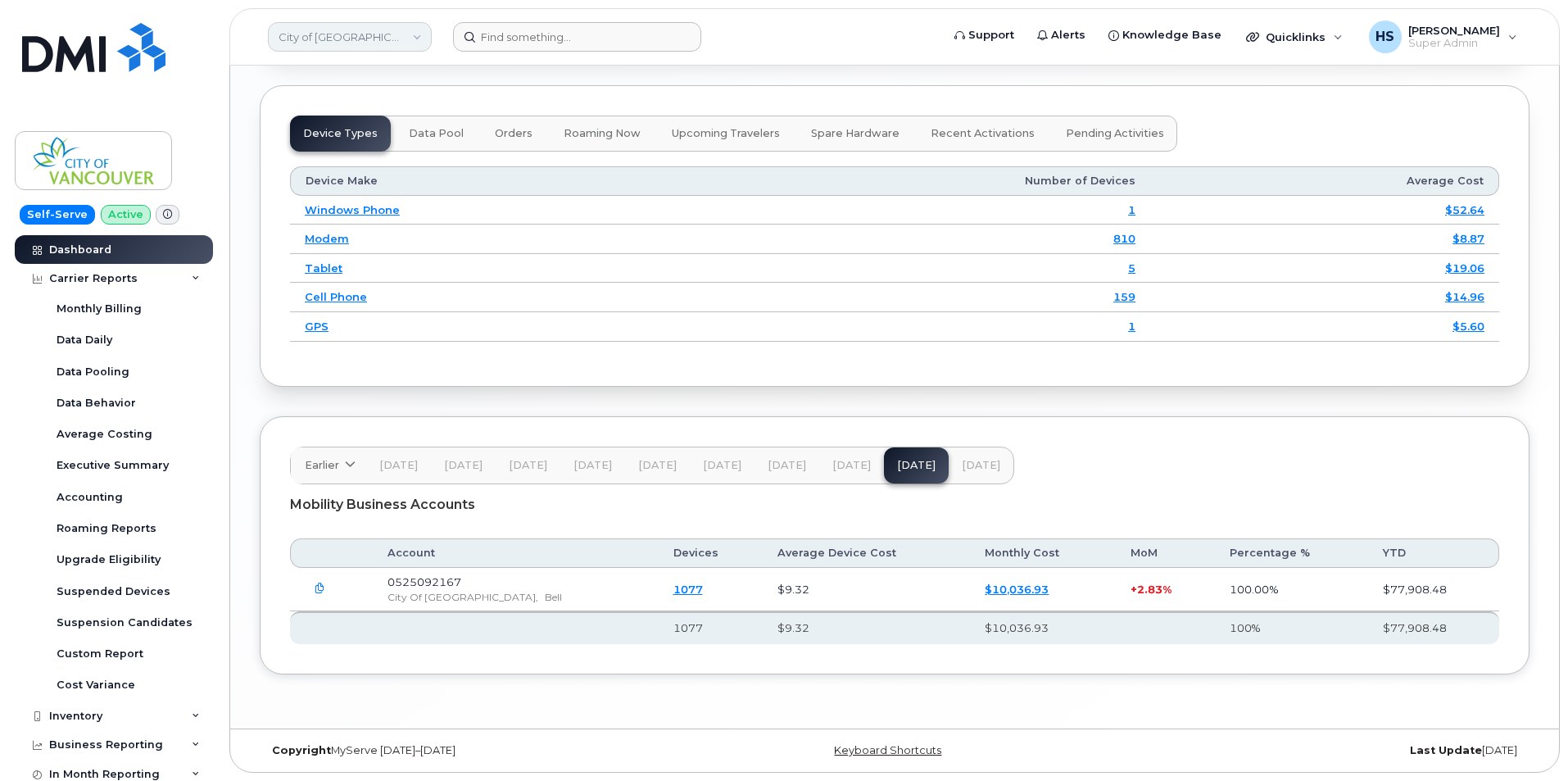
click at [351, 33] on link "City of [GEOGRAPHIC_DATA]" at bounding box center [350, 36] width 163 height 29
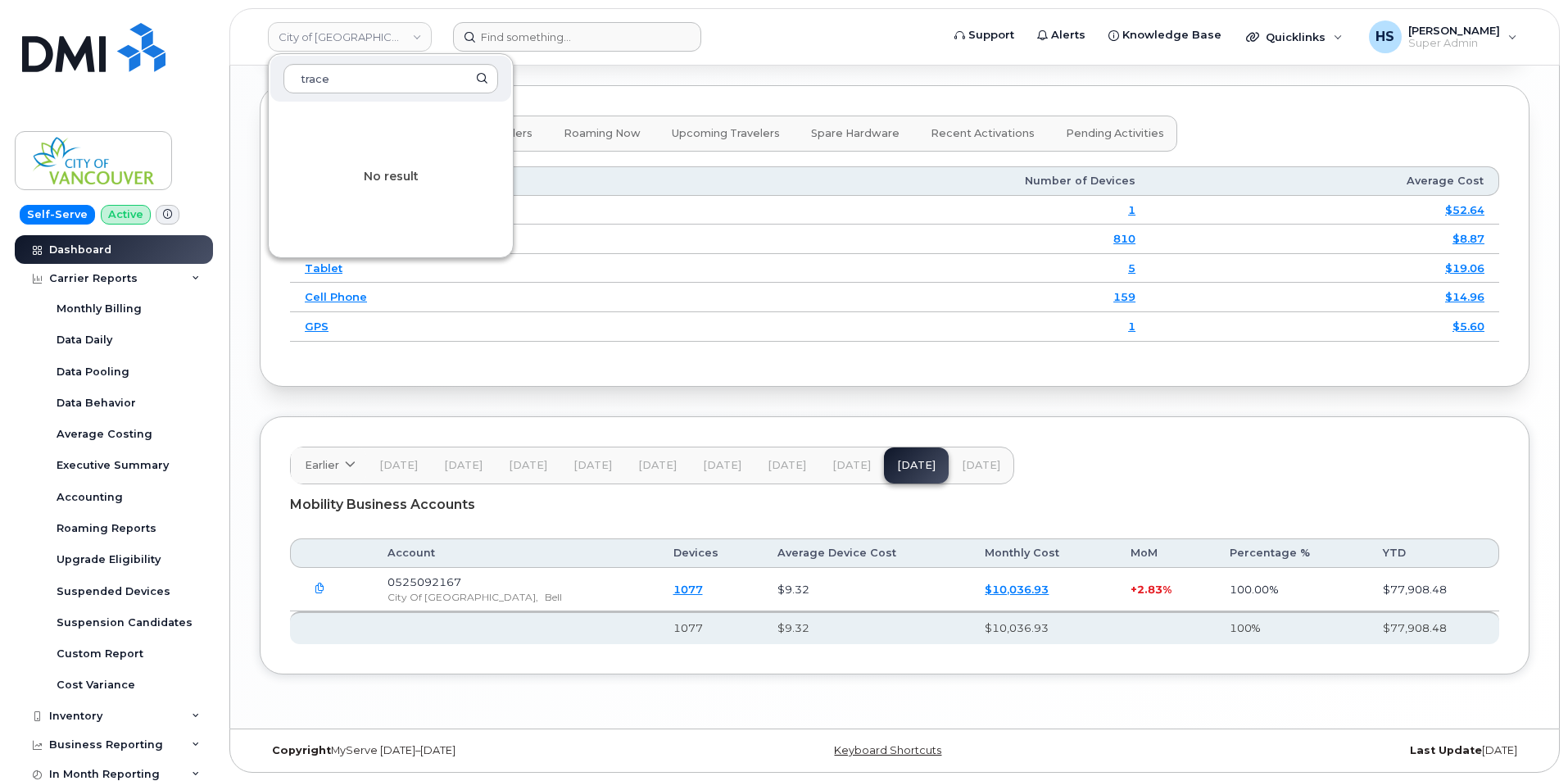
type input "trace"
